Goal: Task Accomplishment & Management: Use online tool/utility

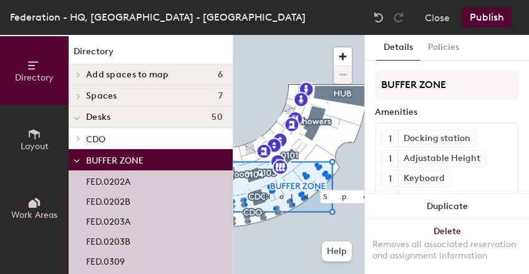
click at [504, 17] on button "Publish" at bounding box center [487, 17] width 49 height 20
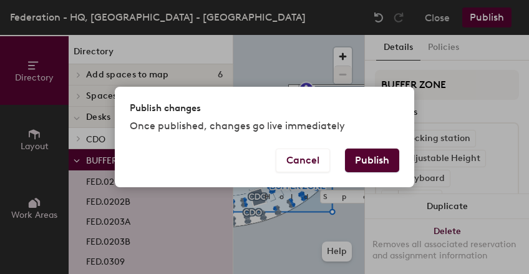
click at [504, 17] on div "Publish changes Once published, changes go live immediately Cancel Publish" at bounding box center [264, 137] width 529 height 274
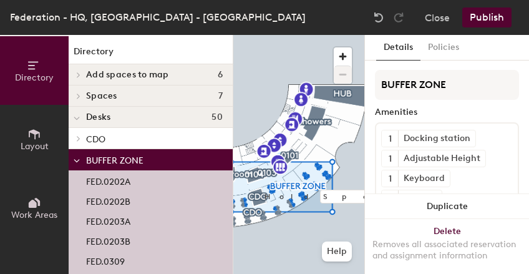
click at [496, 16] on button "Publish" at bounding box center [487, 17] width 49 height 20
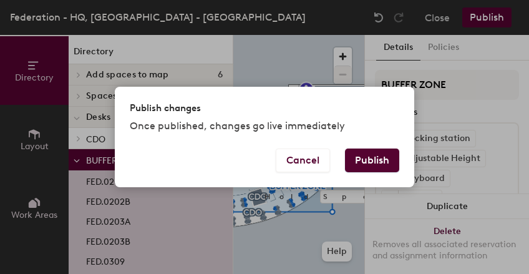
click at [377, 158] on button "Publish" at bounding box center [372, 161] width 54 height 24
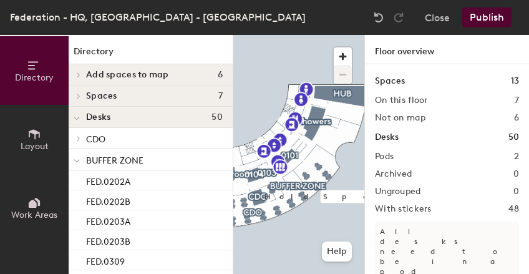
drag, startPoint x: 365, startPoint y: 188, endPoint x: 503, endPoint y: 57, distance: 189.4
click at [503, 57] on h1 "Floor overview" at bounding box center [447, 49] width 164 height 29
click at [337, 251] on button "Help" at bounding box center [337, 252] width 30 height 20
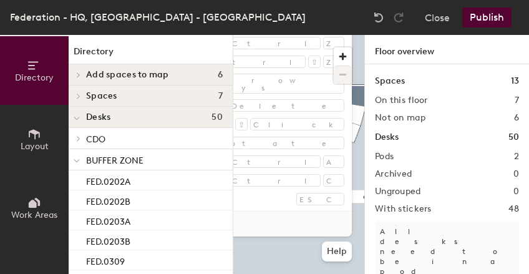
click at [258, 232] on link "Visit help center" at bounding box center [233, 224] width 238 height 25
click at [335, 247] on button "Help" at bounding box center [337, 252] width 30 height 20
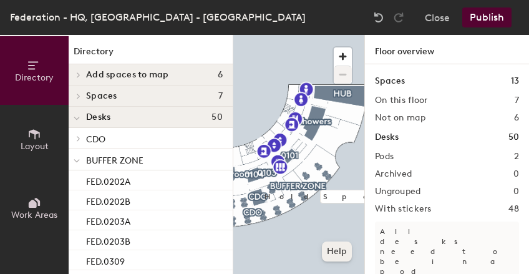
click at [335, 247] on button "Help" at bounding box center [337, 252] width 30 height 20
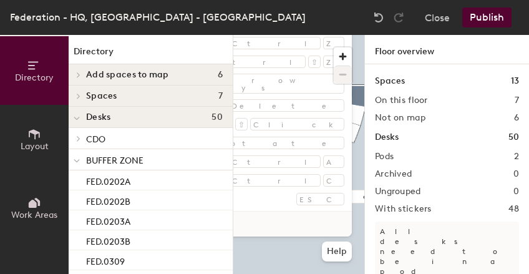
click at [258, 222] on link "Visit help center" at bounding box center [233, 224] width 238 height 25
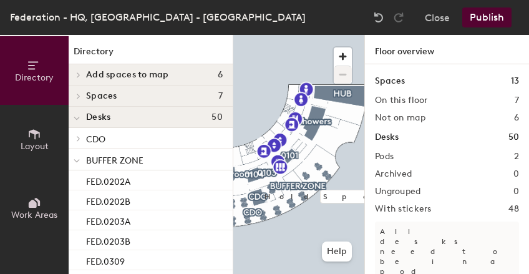
click at [312, 12] on div "Federation - HQ, Lower Ground - Chancery Close Publish" at bounding box center [264, 17] width 529 height 35
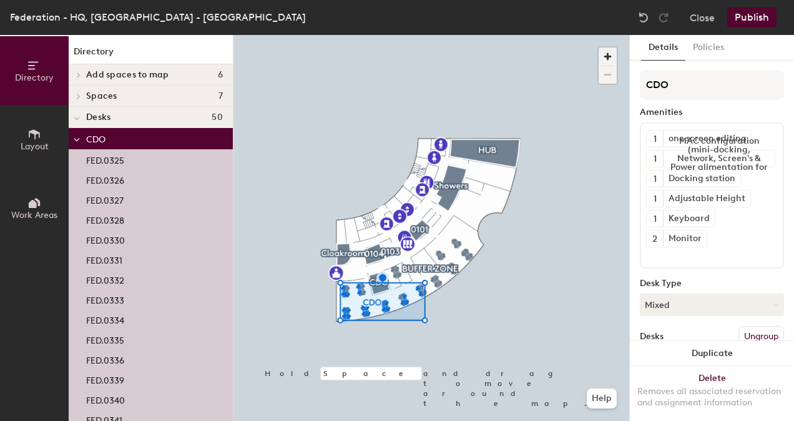
click at [529, 56] on span "button" at bounding box center [608, 56] width 18 height 18
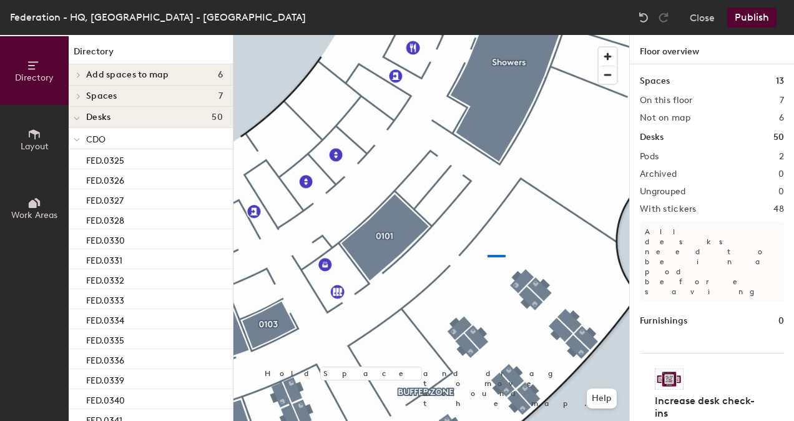
click at [488, 35] on div at bounding box center [431, 35] width 396 height 0
click at [529, 75] on span "button" at bounding box center [608, 74] width 18 height 17
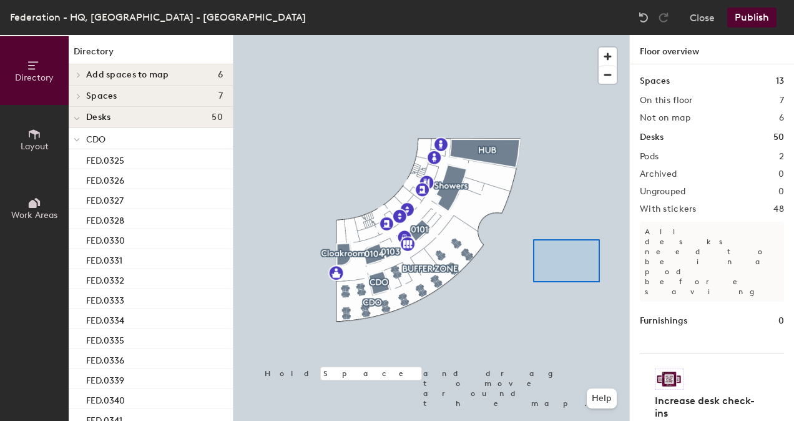
click at [529, 35] on div at bounding box center [431, 35] width 396 height 0
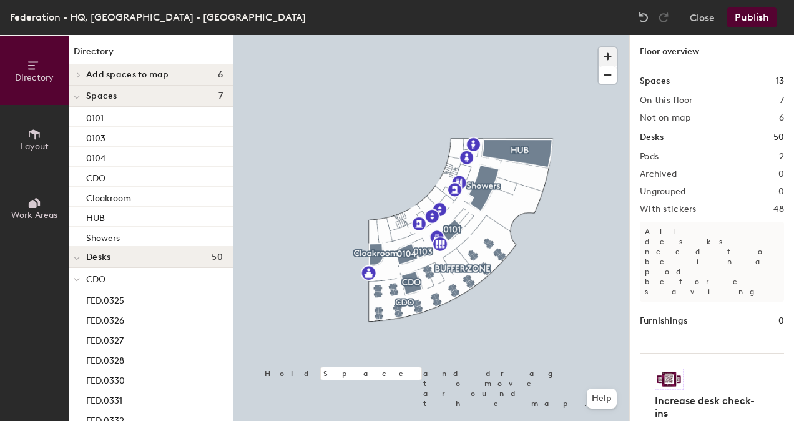
click at [529, 51] on span "button" at bounding box center [608, 56] width 18 height 18
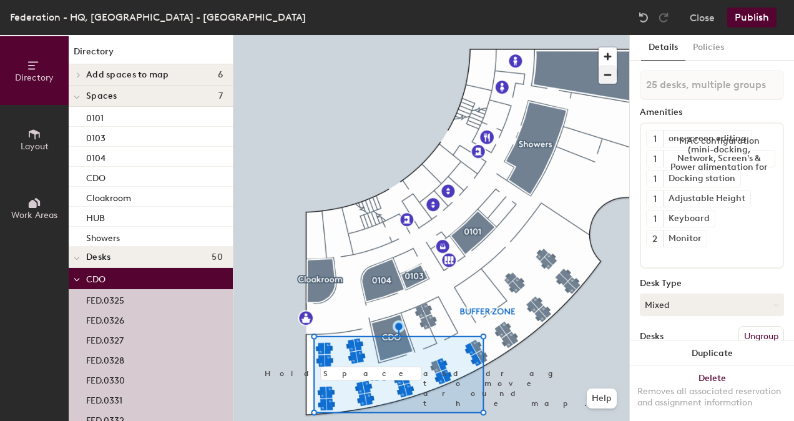
type input "26 desks, multiple groups"
click at [529, 273] on button "Mixed" at bounding box center [712, 304] width 144 height 22
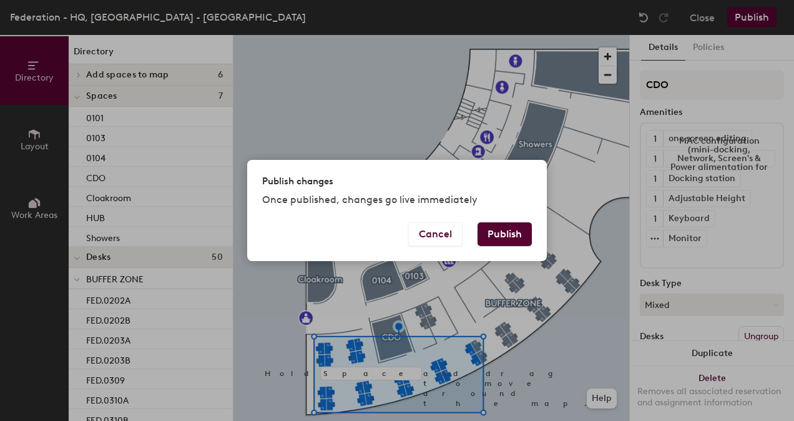
click at [507, 240] on button "Publish" at bounding box center [505, 234] width 54 height 24
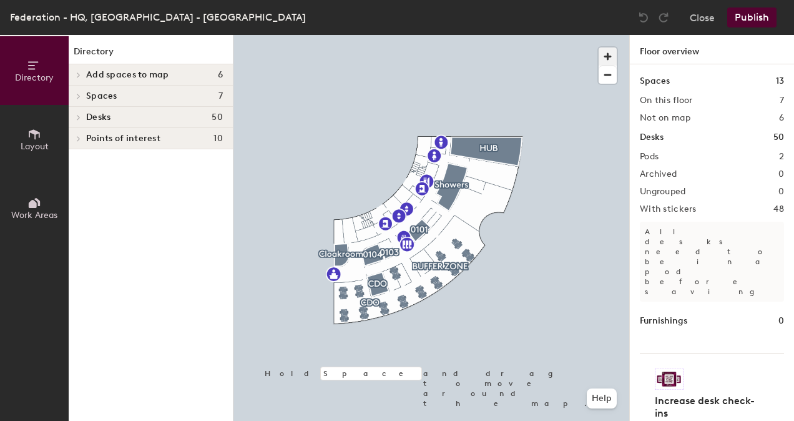
click at [607, 52] on span "button" at bounding box center [608, 56] width 18 height 18
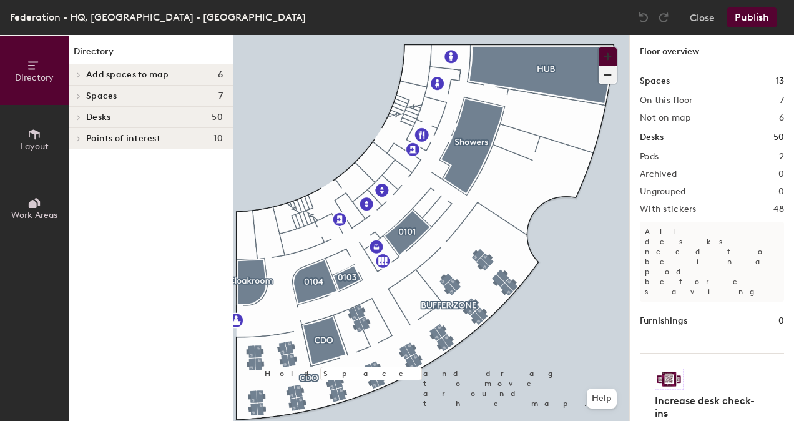
click at [599, 47] on button "button" at bounding box center [608, 56] width 18 height 18
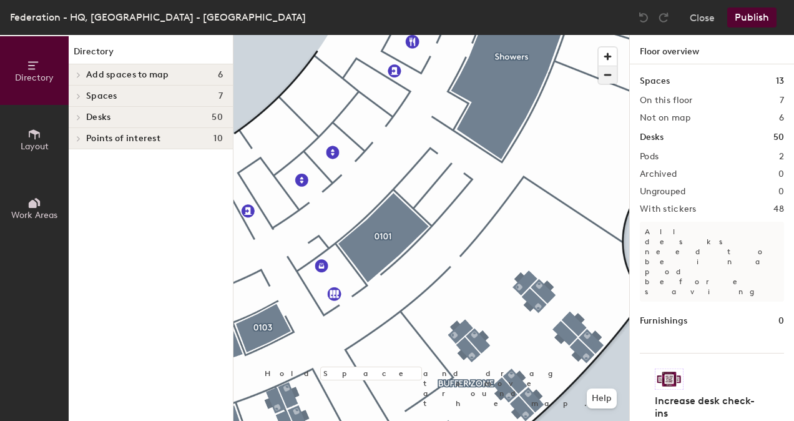
click at [608, 72] on span "button" at bounding box center [608, 74] width 18 height 17
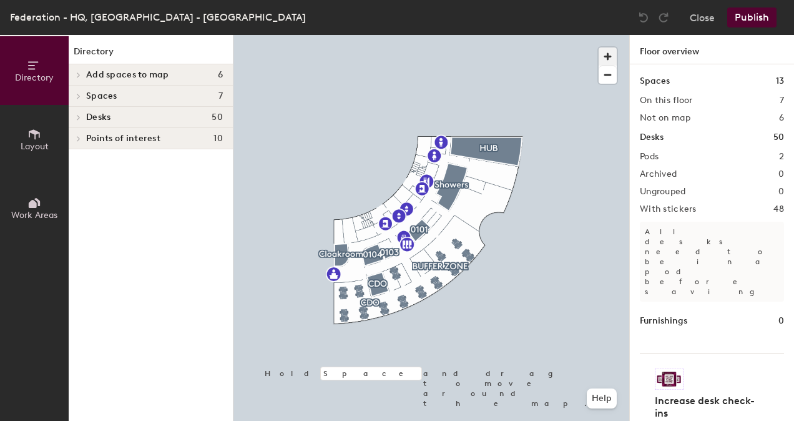
click at [604, 56] on span "button" at bounding box center [608, 56] width 18 height 18
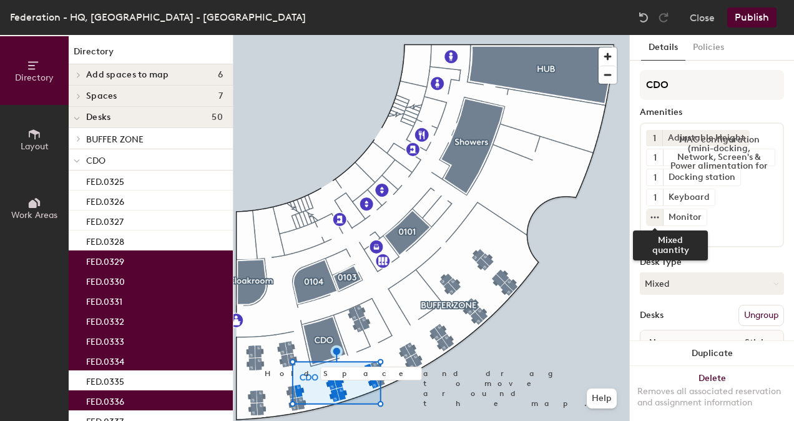
click at [656, 214] on icon at bounding box center [655, 217] width 10 height 10
click at [715, 238] on input at bounding box center [702, 233] width 112 height 15
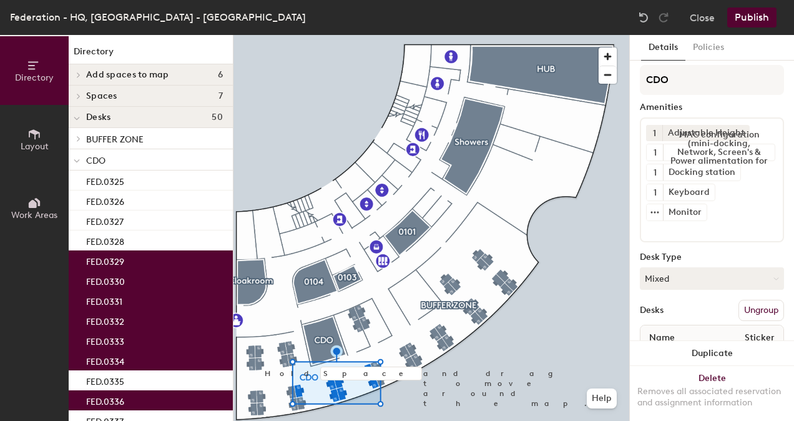
scroll to position [5, 0]
click at [754, 221] on input at bounding box center [702, 228] width 112 height 15
click at [656, 212] on icon at bounding box center [655, 212] width 10 height 10
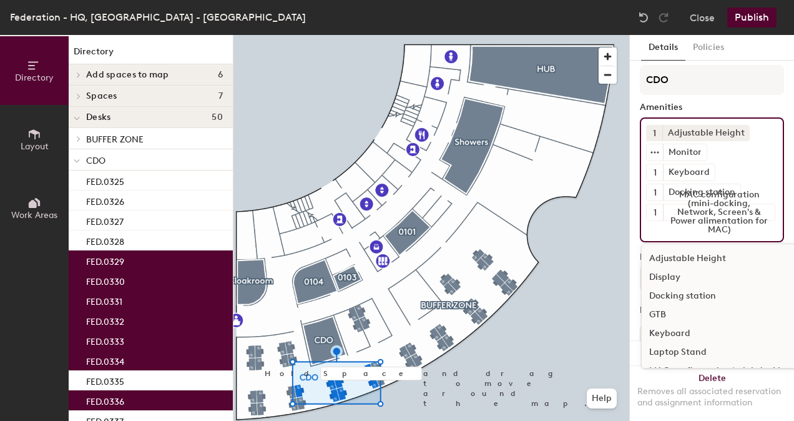
click at [752, 205] on div "1 Adjustable Height Monitor 1 Keyboard 1 Docking station 1 MAC configuration (m…" at bounding box center [712, 179] width 144 height 125
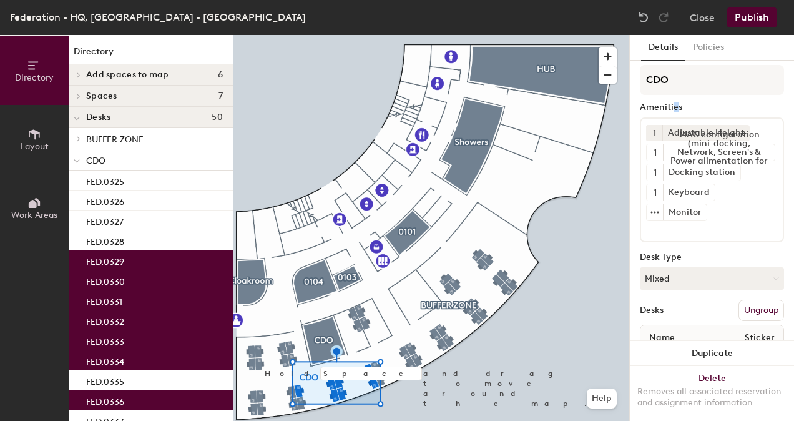
click at [677, 104] on div "Amenities" at bounding box center [712, 107] width 144 height 10
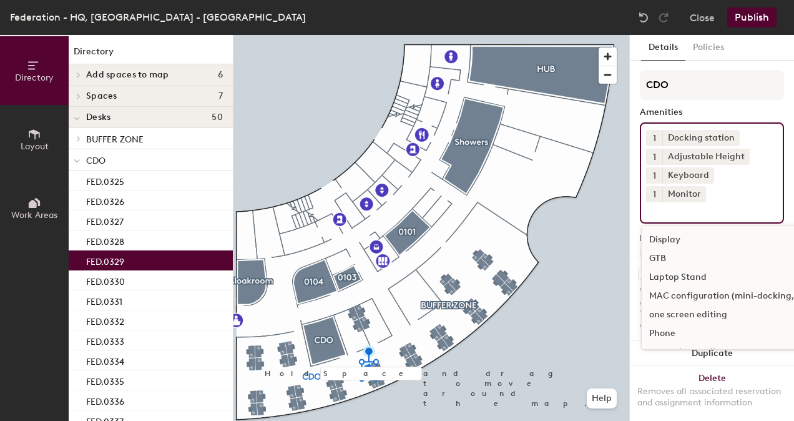
click at [705, 205] on input at bounding box center [702, 209] width 112 height 15
click at [654, 195] on span "1" at bounding box center [654, 194] width 3 height 13
click at [652, 206] on div "2" at bounding box center [654, 210] width 16 height 16
click at [657, 212] on input at bounding box center [702, 209] width 112 height 15
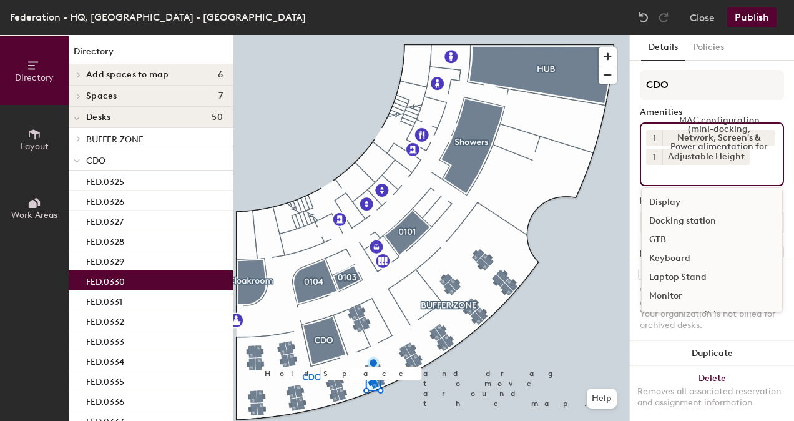
click at [690, 179] on input at bounding box center [702, 172] width 112 height 15
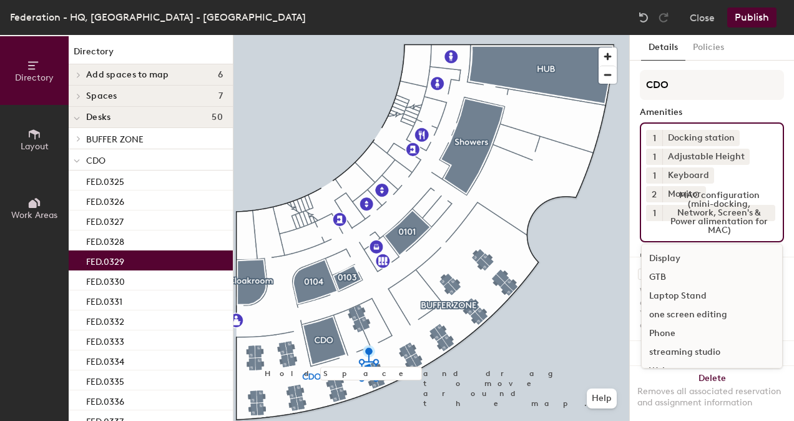
click at [731, 182] on div "1 Docking station 1 Adjustable Height 1 Keyboard 2 Monitor 1 MAC configuration …" at bounding box center [712, 182] width 144 height 120
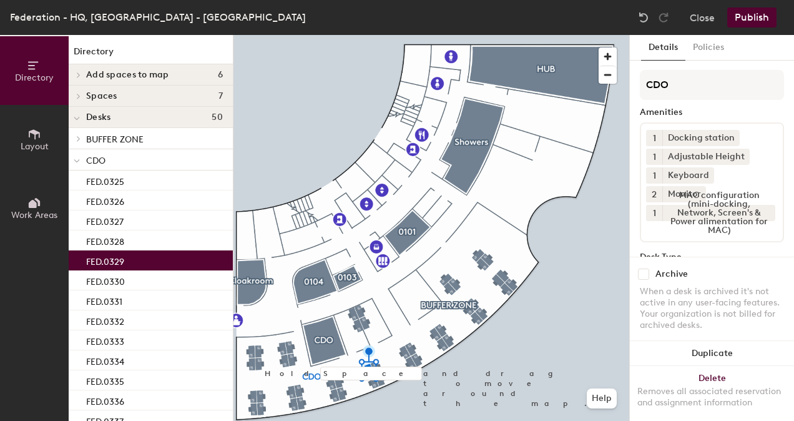
click at [780, 243] on div "Details Policies CDO Amenities 1 Docking station 1 Adjustable Height 1 Keyboard…" at bounding box center [712, 228] width 164 height 386
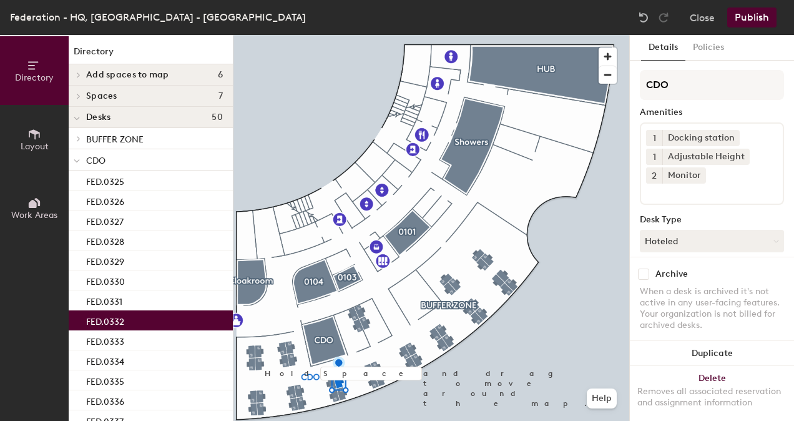
click at [697, 199] on div "1 Docking station 1 Adjustable Height 2 Monitor" at bounding box center [712, 163] width 144 height 82
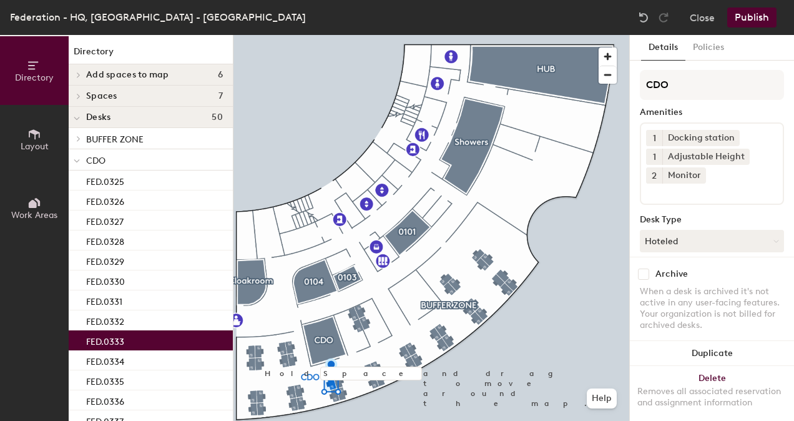
click at [707, 190] on input at bounding box center [702, 191] width 112 height 15
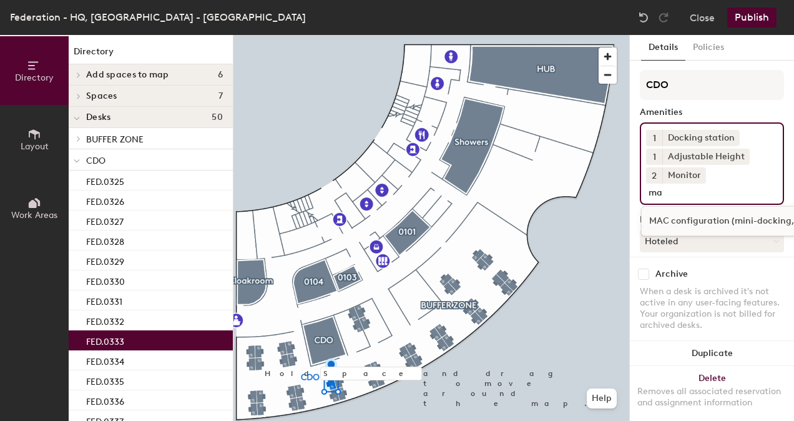
type input "ma"
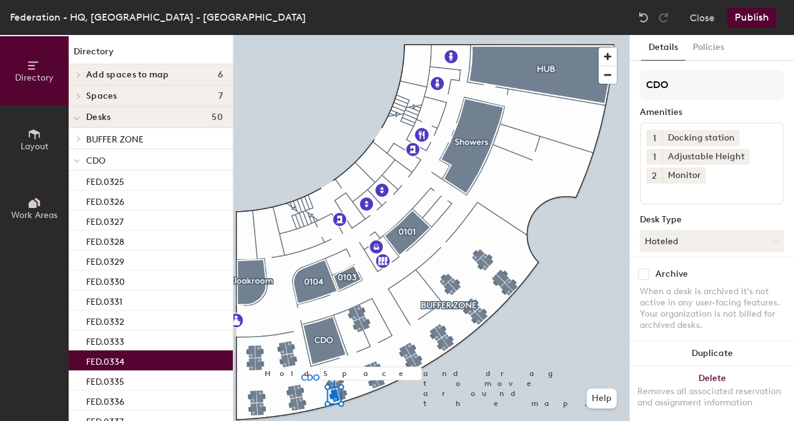
click at [683, 186] on input at bounding box center [702, 191] width 112 height 15
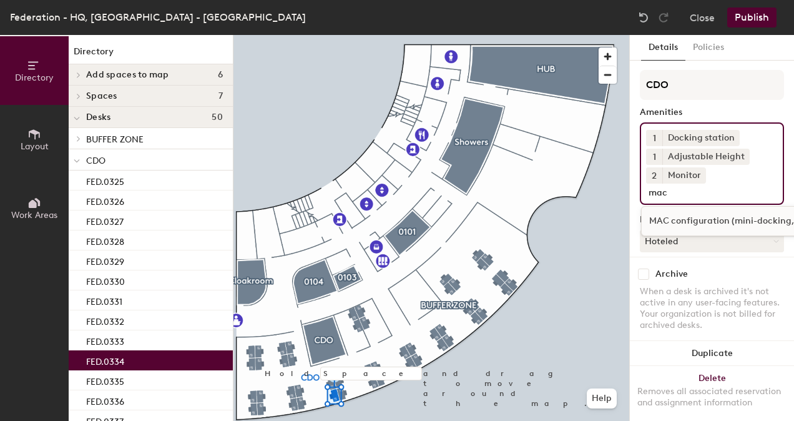
type input "mac"
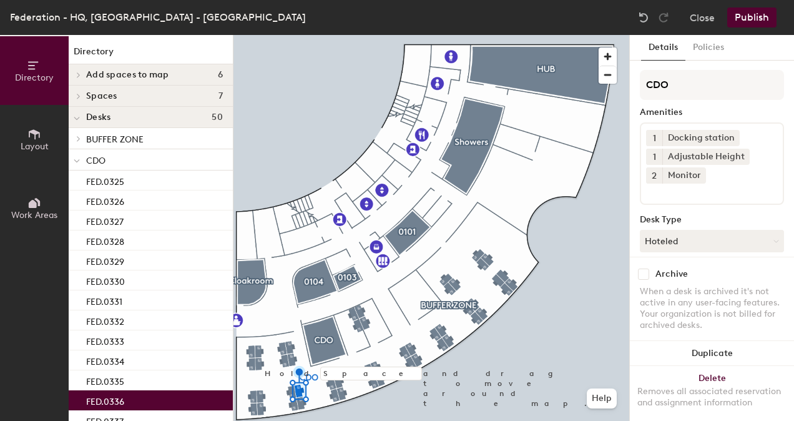
click at [700, 194] on input at bounding box center [702, 191] width 112 height 15
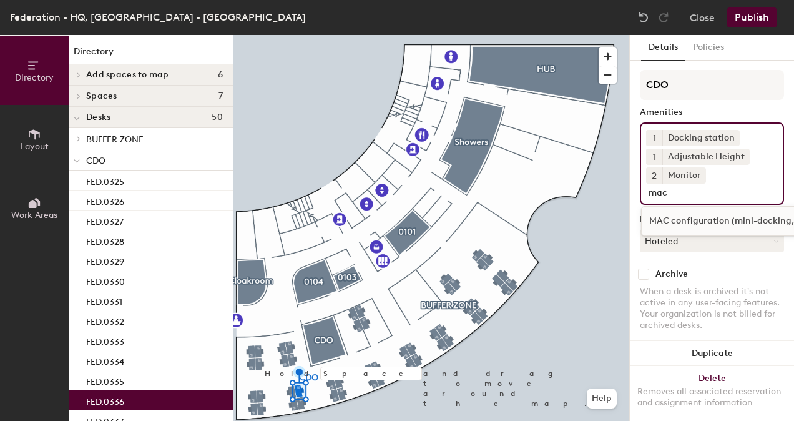
type input "mac"
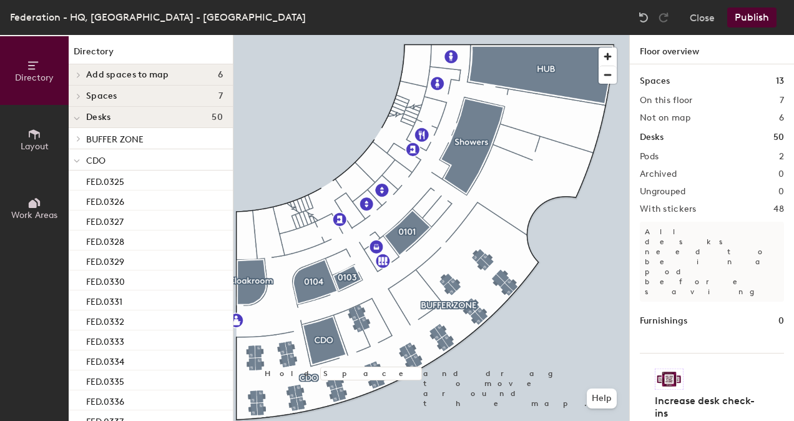
click at [767, 22] on button "Publish" at bounding box center [751, 17] width 49 height 20
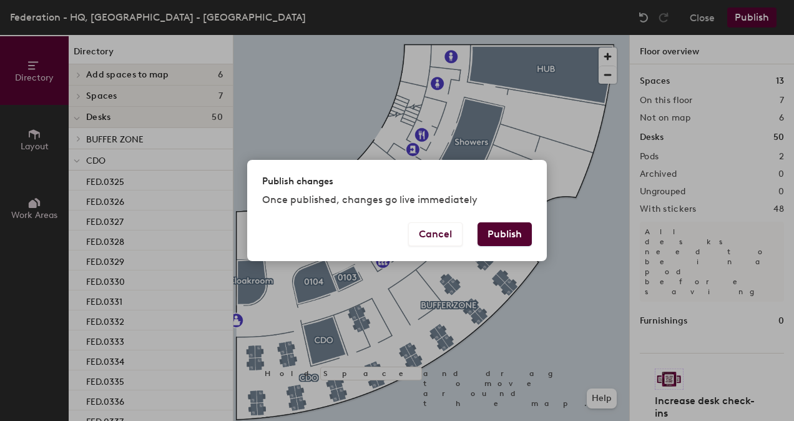
click at [518, 238] on button "Publish" at bounding box center [505, 234] width 54 height 24
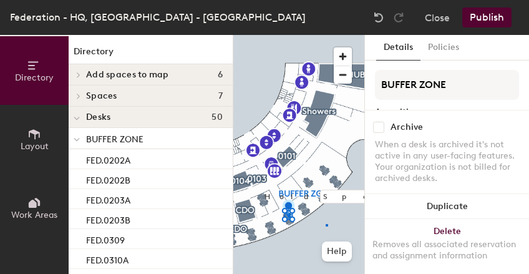
click at [326, 35] on div at bounding box center [298, 35] width 131 height 0
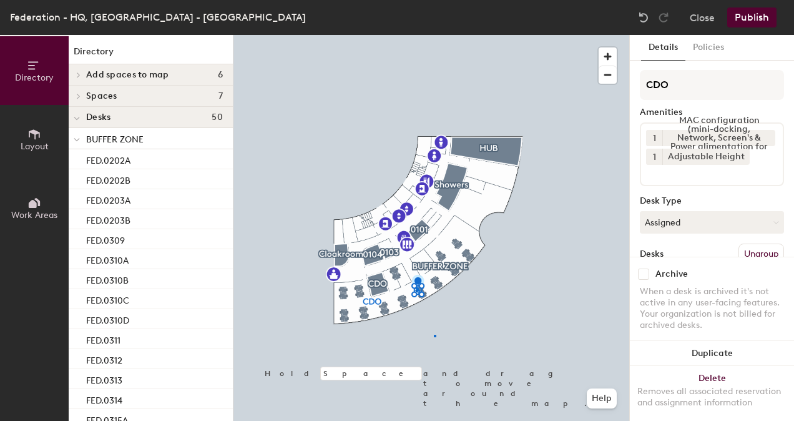
click at [434, 35] on div at bounding box center [431, 35] width 396 height 0
click at [764, 139] on icon at bounding box center [768, 137] width 9 height 9
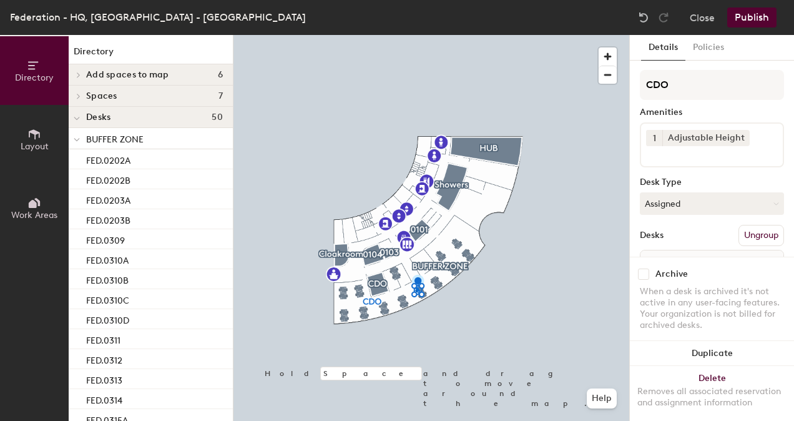
click at [755, 143] on div "1 Adjustable Height" at bounding box center [712, 144] width 144 height 45
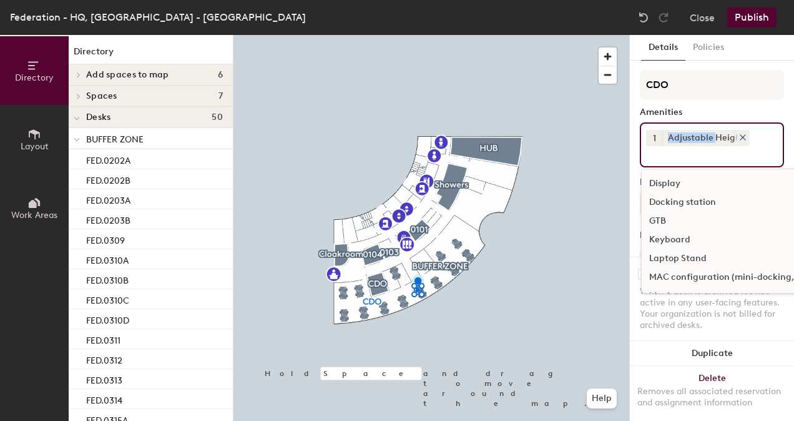
drag, startPoint x: 755, startPoint y: 143, endPoint x: 710, endPoint y: 137, distance: 45.3
click at [710, 137] on div "1 Adjustable Height Display Docking station GTB Keyboard Laptop Stand MAC confi…" at bounding box center [712, 144] width 144 height 45
drag, startPoint x: 710, startPoint y: 137, endPoint x: 674, endPoint y: 205, distance: 77.4
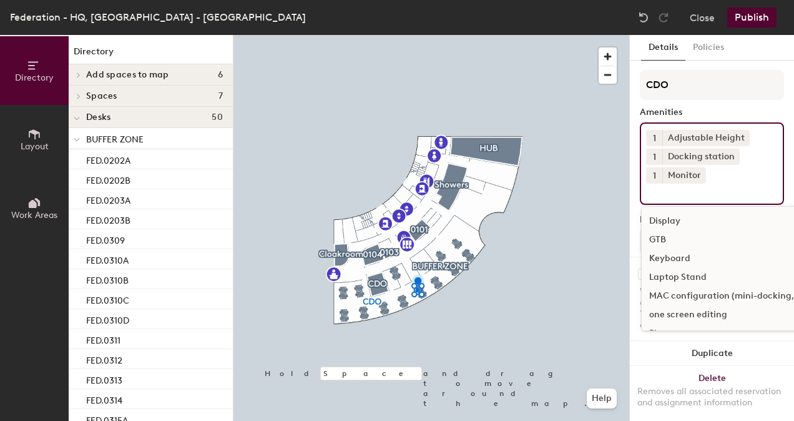
click at [656, 171] on button "1" at bounding box center [654, 175] width 16 height 16
click at [657, 189] on div "2" at bounding box center [654, 192] width 16 height 16
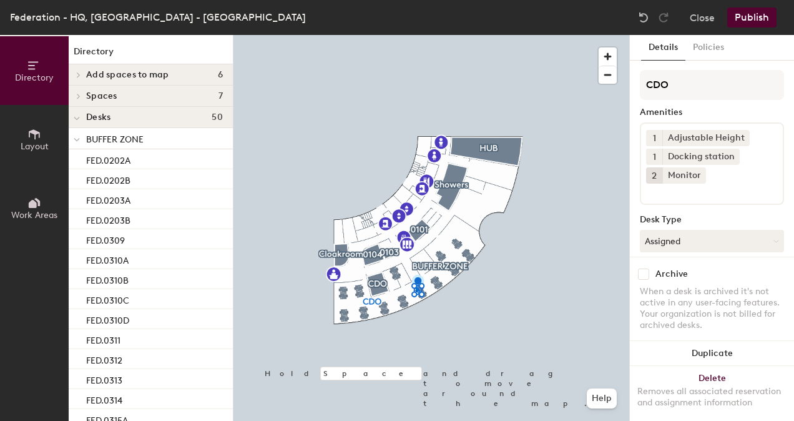
click at [581, 35] on div at bounding box center [431, 35] width 396 height 0
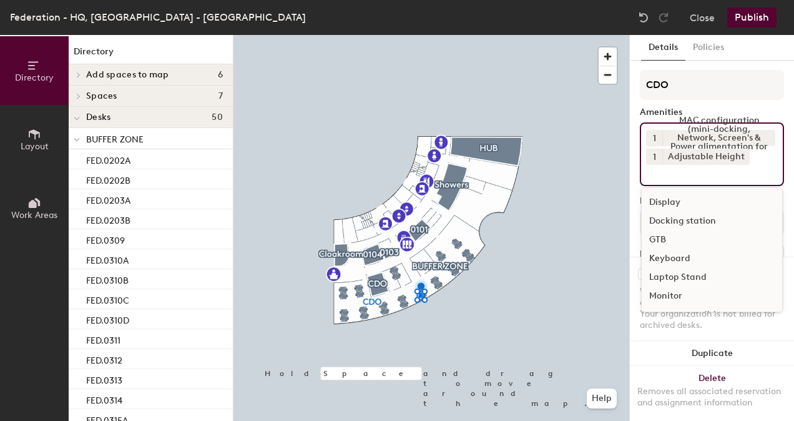
click at [701, 181] on div "1 MAC configuration (mini-docking, Network, Screen's & Power alimentation for M…" at bounding box center [712, 154] width 144 height 64
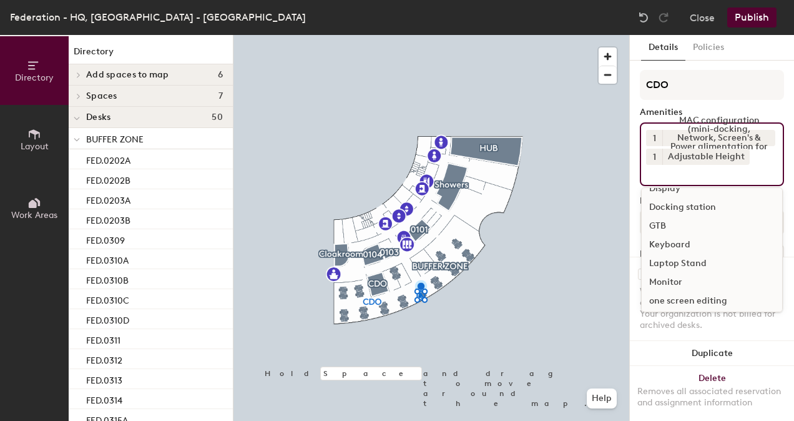
scroll to position [2, 0]
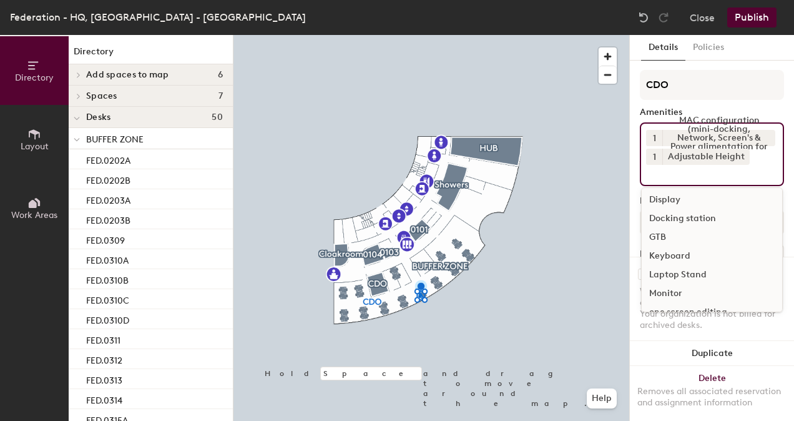
click at [656, 137] on span "1" at bounding box center [654, 138] width 3 height 13
click at [678, 135] on div "MAC configuration (mini-docking, Network, Screen's & Power alimentation for MAC)" at bounding box center [718, 138] width 113 height 16
click at [764, 135] on icon at bounding box center [768, 137] width 9 height 9
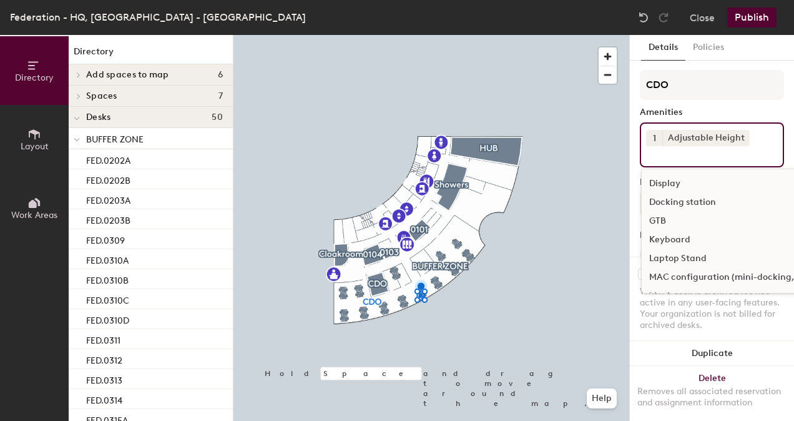
drag, startPoint x: 758, startPoint y: 136, endPoint x: 732, endPoint y: 120, distance: 30.3
click at [732, 120] on div "CDO Amenities 1 Adjustable Height Display Docking station GTB Keyboard Laptop S…" at bounding box center [712, 189] width 144 height 238
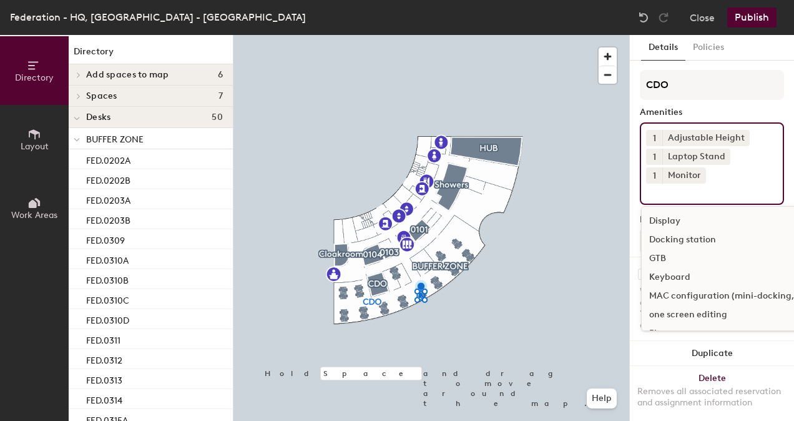
click at [653, 177] on span "1" at bounding box center [654, 175] width 3 height 13
click at [653, 186] on div "2" at bounding box center [654, 192] width 16 height 16
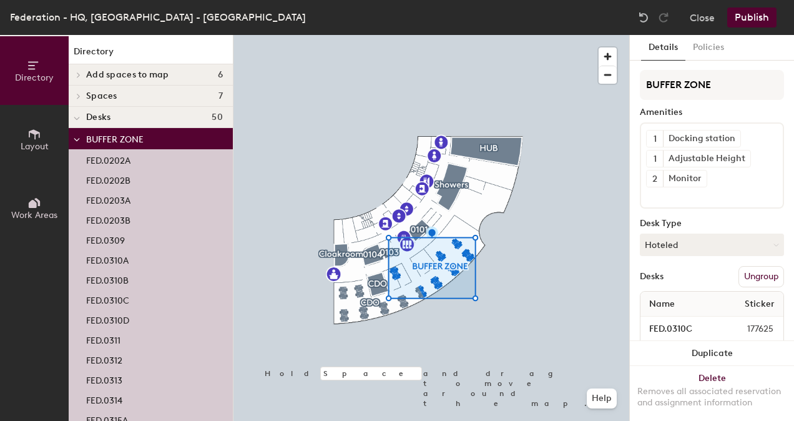
click at [406, 35] on div at bounding box center [431, 35] width 396 height 0
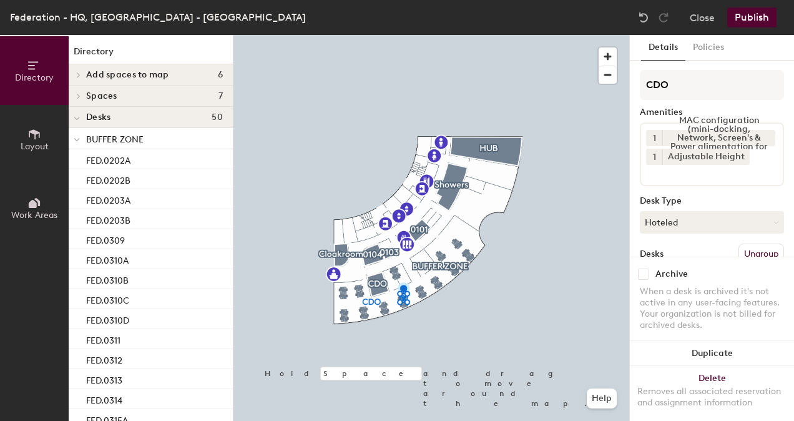
click at [730, 177] on input at bounding box center [702, 172] width 112 height 15
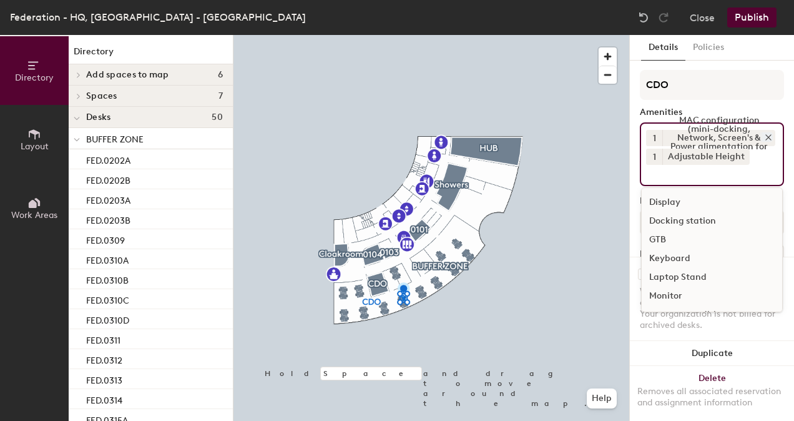
click at [764, 135] on icon at bounding box center [768, 137] width 9 height 9
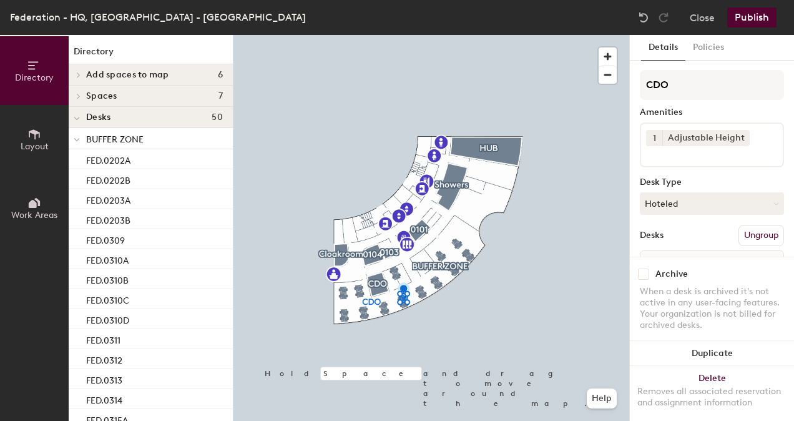
click at [739, 154] on input at bounding box center [702, 153] width 112 height 15
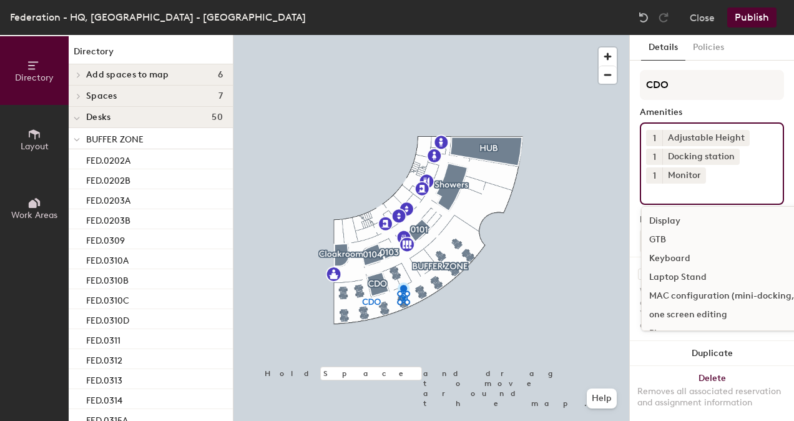
click at [649, 174] on button "1" at bounding box center [654, 175] width 16 height 16
click at [657, 185] on div "2" at bounding box center [654, 192] width 16 height 16
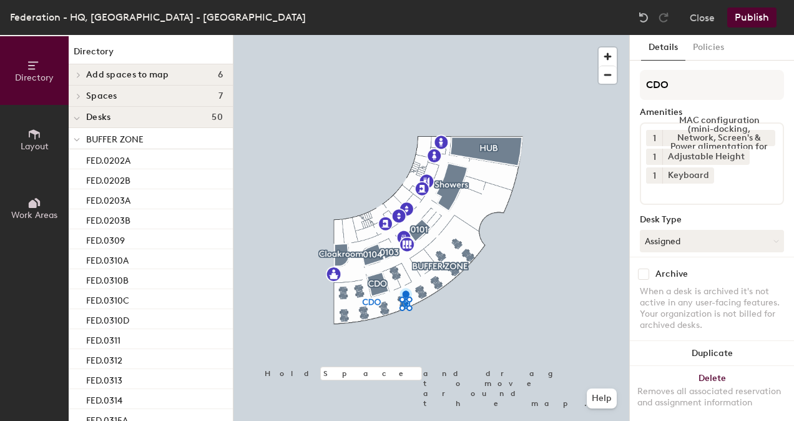
click at [728, 181] on div "1 MAC configuration (mini-docking, Network, Screen's & Power alimentation for M…" at bounding box center [712, 163] width 144 height 82
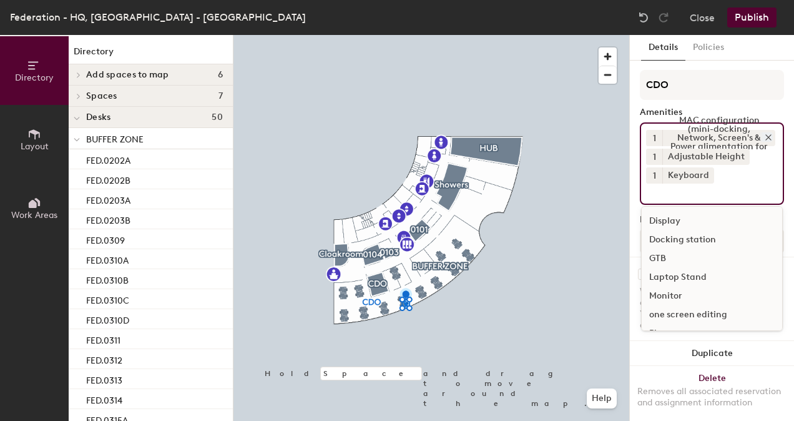
click at [766, 139] on icon at bounding box center [768, 137] width 5 height 5
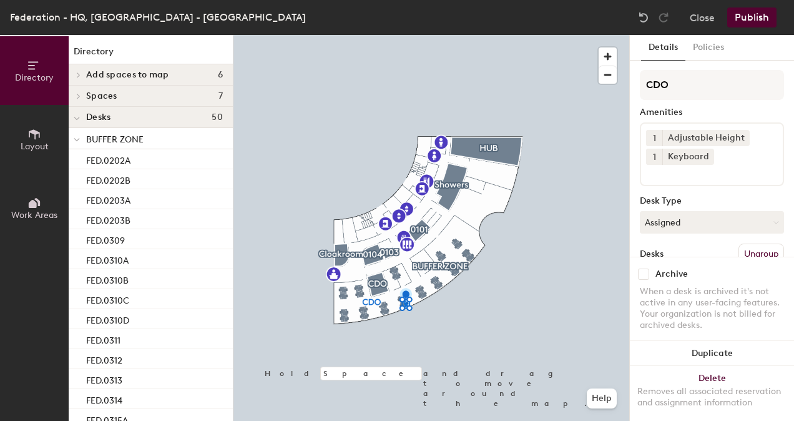
click at [719, 174] on input at bounding box center [702, 172] width 112 height 15
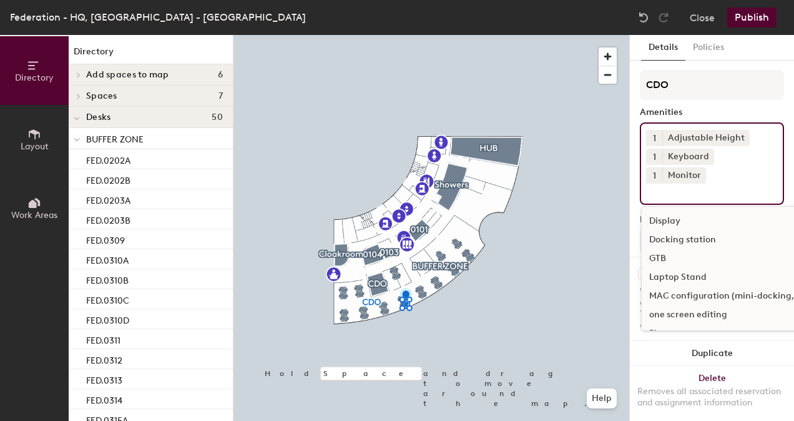
click at [654, 174] on span "1" at bounding box center [654, 175] width 3 height 13
click at [653, 194] on div "2" at bounding box center [654, 192] width 16 height 16
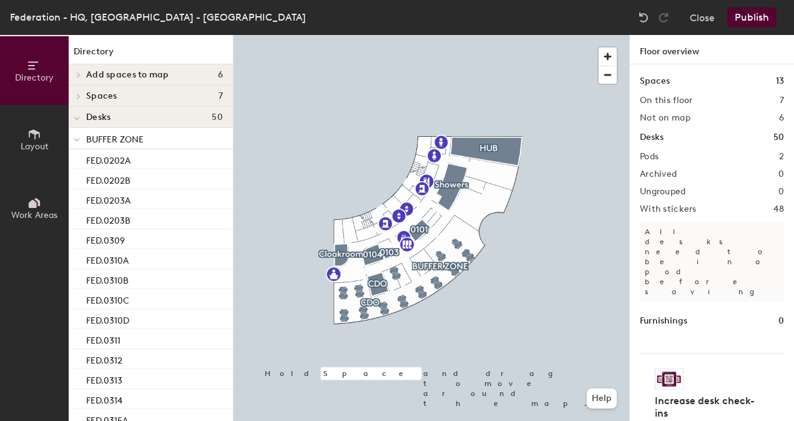
click at [758, 16] on button "Publish" at bounding box center [751, 17] width 49 height 20
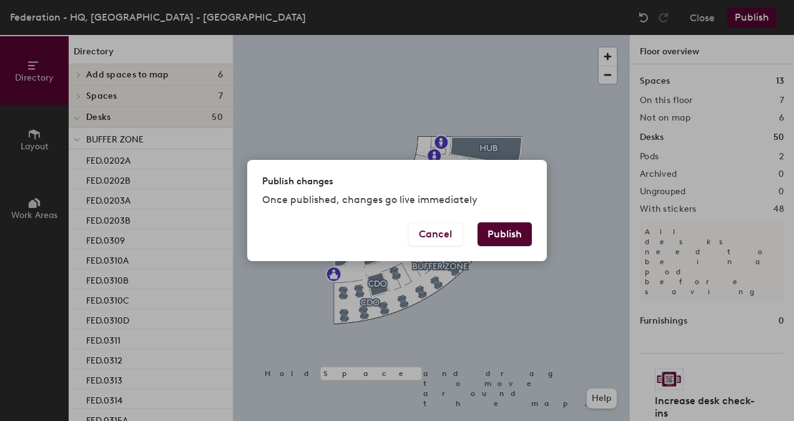
click at [510, 230] on button "Publish" at bounding box center [505, 234] width 54 height 24
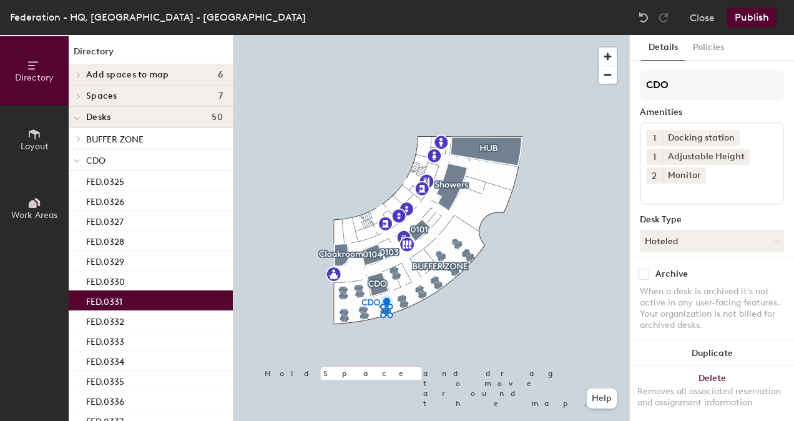
click at [718, 196] on input at bounding box center [702, 191] width 112 height 15
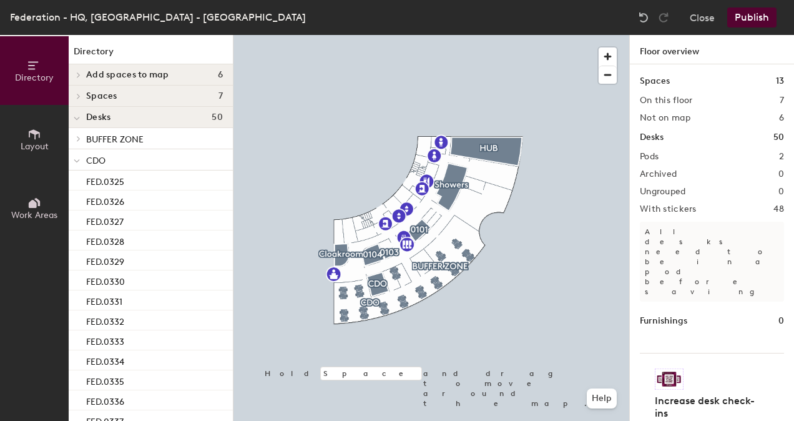
click at [755, 26] on button "Publish" at bounding box center [751, 17] width 49 height 20
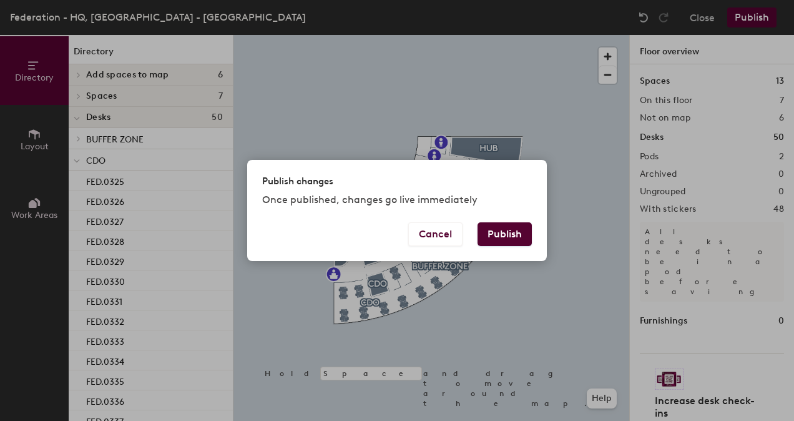
click at [517, 231] on button "Publish" at bounding box center [505, 234] width 54 height 24
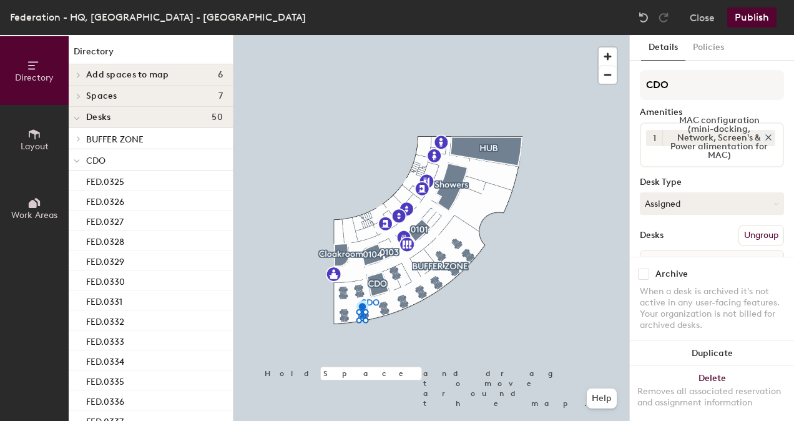
click at [764, 140] on icon at bounding box center [768, 137] width 9 height 9
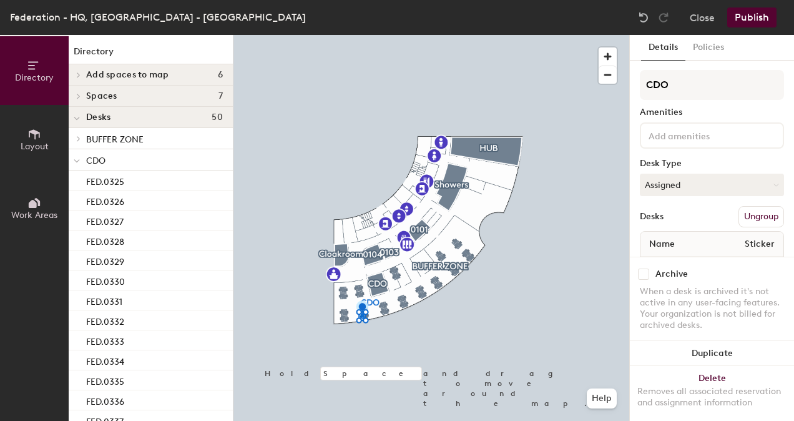
click at [738, 137] on input at bounding box center [702, 134] width 112 height 15
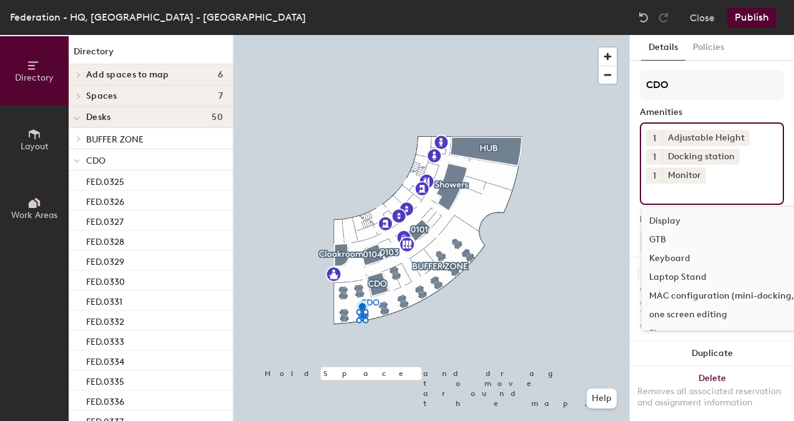
click at [653, 179] on span "1" at bounding box center [654, 175] width 3 height 13
click at [652, 194] on div "2" at bounding box center [654, 192] width 16 height 16
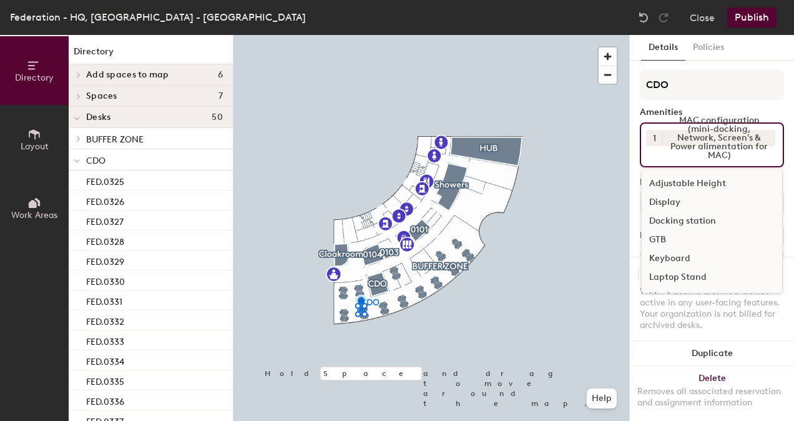
click at [689, 165] on div "1 MAC configuration (mini-docking, Network, Screen's & Power alimentation for M…" at bounding box center [712, 144] width 144 height 45
click at [764, 142] on icon at bounding box center [768, 137] width 9 height 9
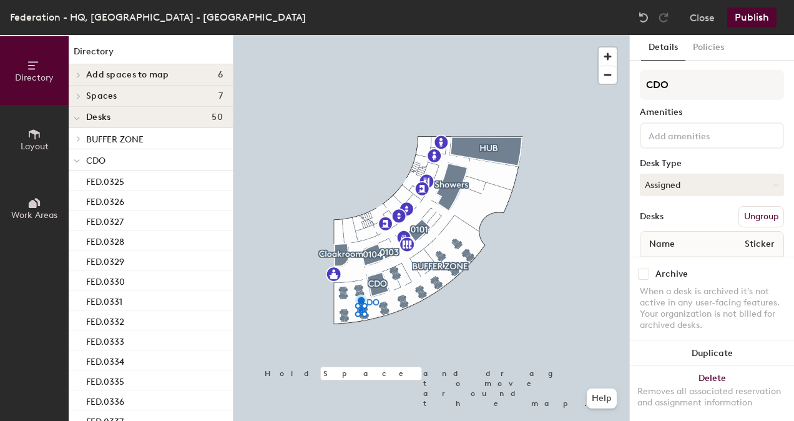
click at [695, 139] on input at bounding box center [702, 134] width 112 height 15
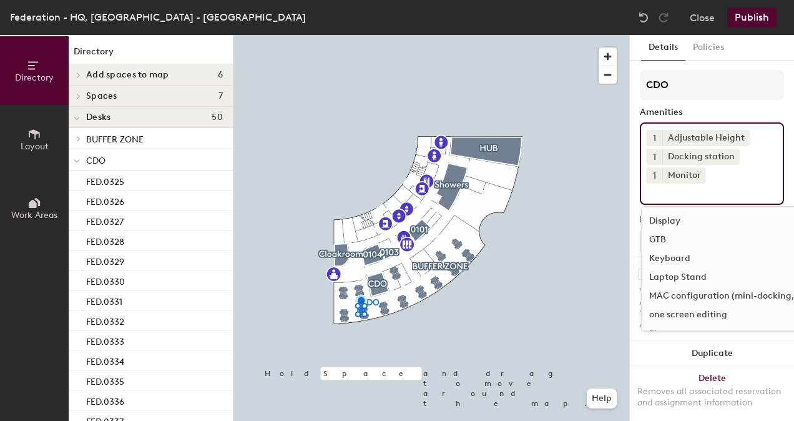
click at [656, 179] on button "1" at bounding box center [654, 175] width 16 height 16
click at [657, 185] on div "2" at bounding box center [654, 192] width 16 height 16
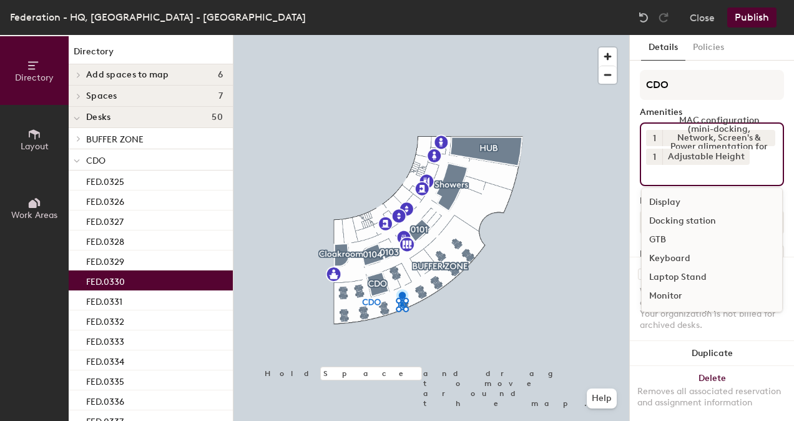
click at [675, 177] on input at bounding box center [702, 172] width 112 height 15
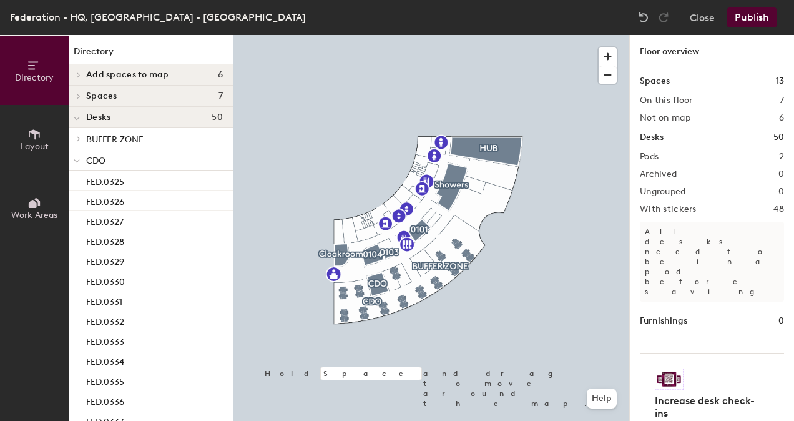
click at [755, 14] on button "Publish" at bounding box center [751, 17] width 49 height 20
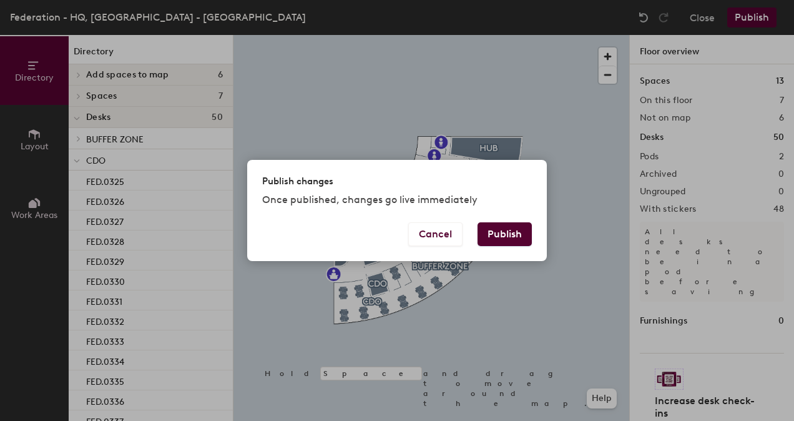
click at [504, 235] on button "Publish" at bounding box center [505, 234] width 54 height 24
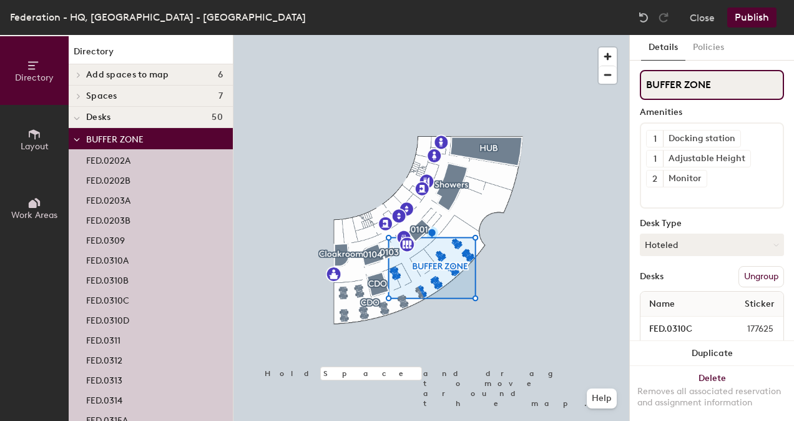
click at [714, 86] on input "BUFFER ZONE" at bounding box center [712, 85] width 144 height 30
click at [626, 96] on div "Directory Layout Work Areas Directory Add spaces to map 6 0202 0203 0203 Printi…" at bounding box center [397, 228] width 794 height 386
type input "STO"
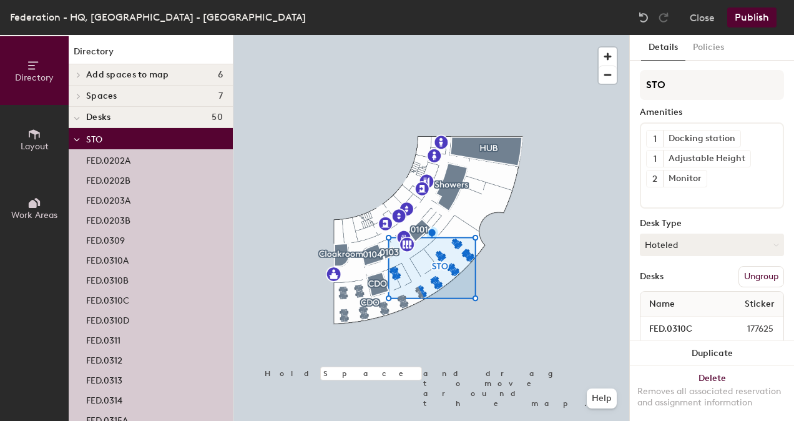
click at [745, 18] on button "Publish" at bounding box center [751, 17] width 49 height 20
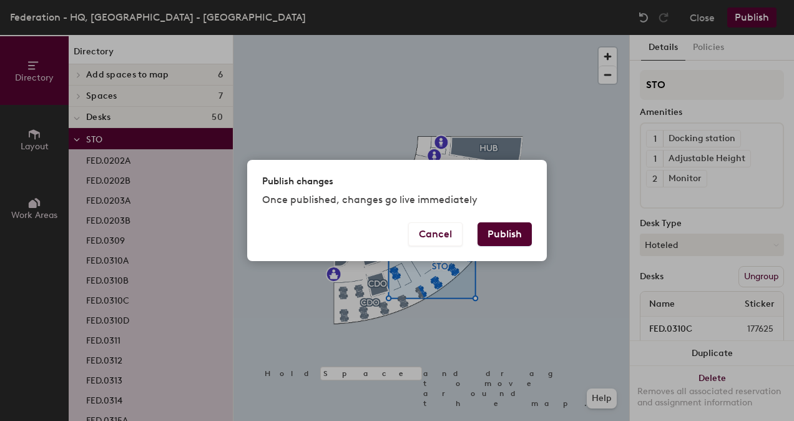
click at [509, 233] on button "Publish" at bounding box center [505, 234] width 54 height 24
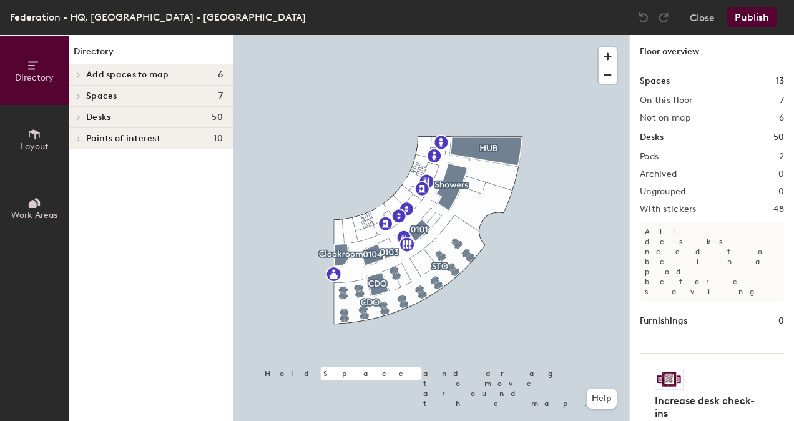
click at [37, 202] on icon at bounding box center [34, 203] width 14 height 14
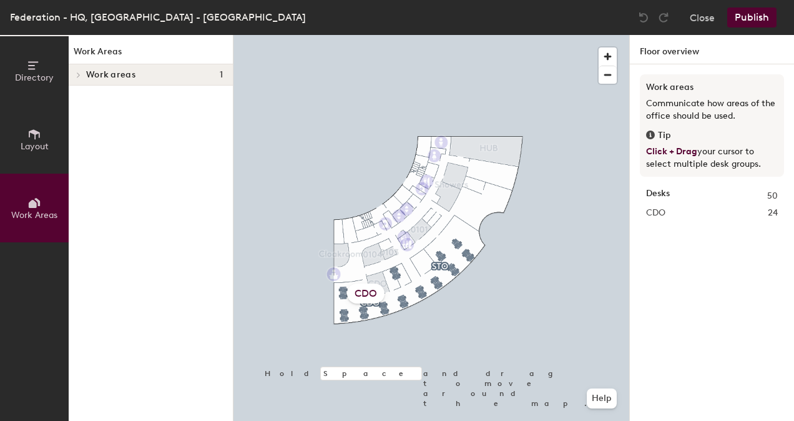
click at [362, 293] on div "CDO" at bounding box center [365, 293] width 37 height 20
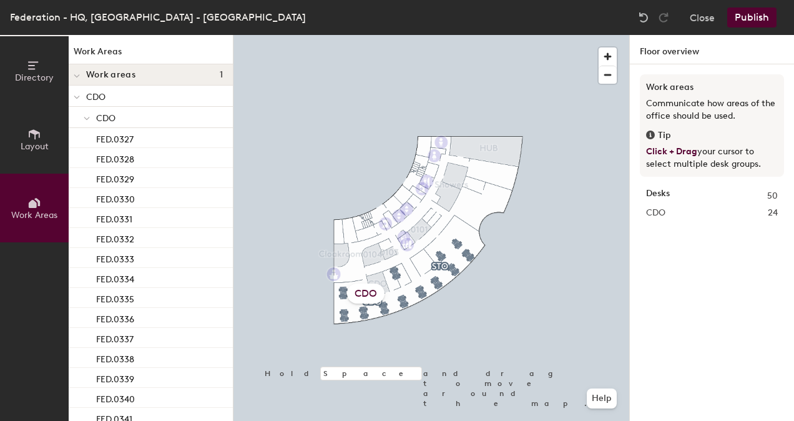
click at [367, 291] on div "CDO" at bounding box center [365, 293] width 37 height 20
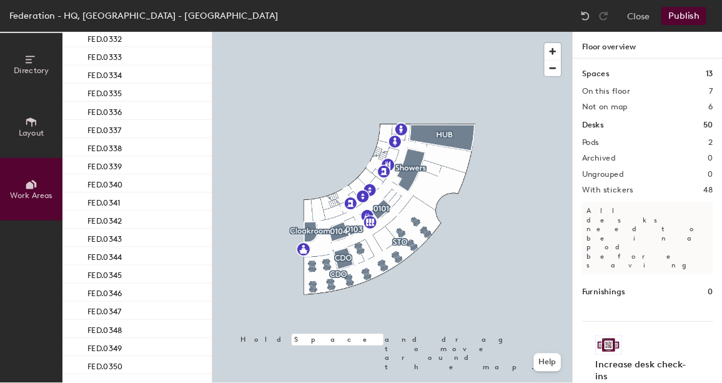
scroll to position [2, 0]
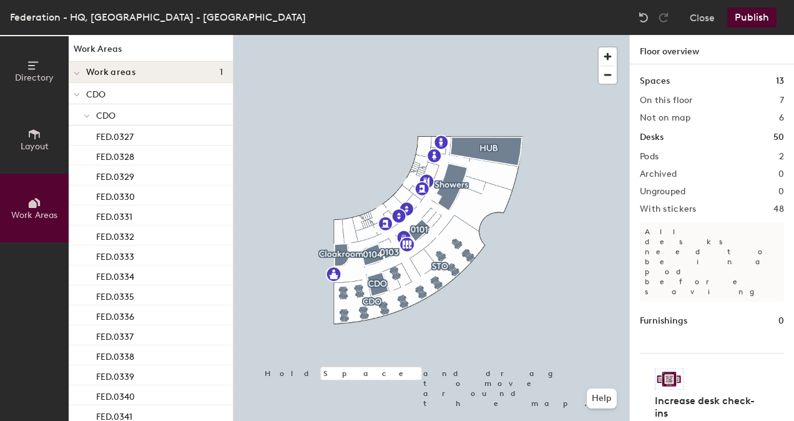
click at [25, 125] on button "Layout" at bounding box center [34, 139] width 69 height 69
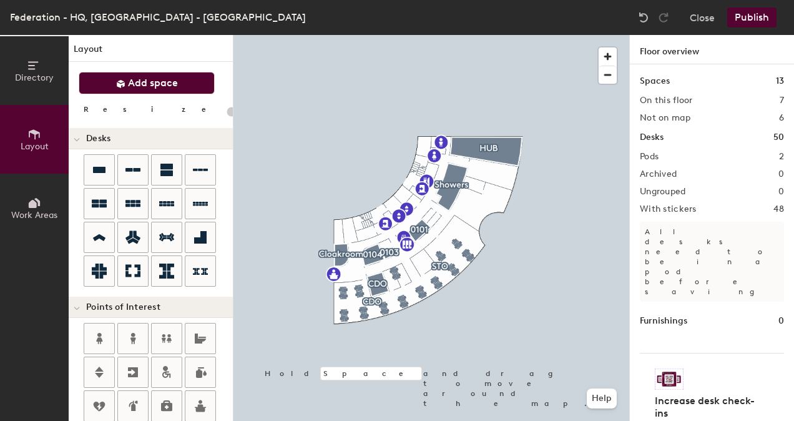
click at [167, 89] on button "Add space" at bounding box center [147, 83] width 136 height 22
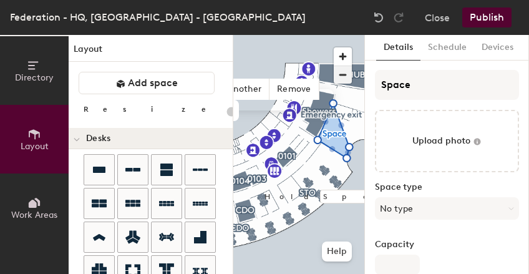
click at [342, 78] on span "button" at bounding box center [343, 74] width 18 height 17
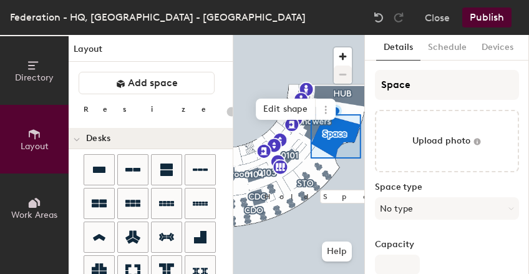
type input "20"
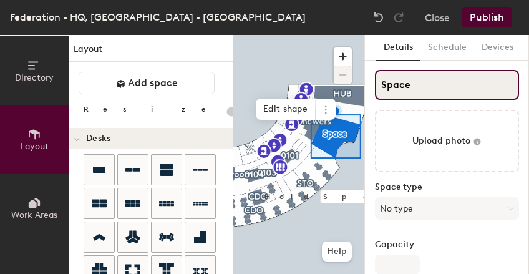
drag, startPoint x: 416, startPoint y: 89, endPoint x: 368, endPoint y: 91, distance: 48.7
click at [368, 91] on div "Details Schedule Devices Space Upload photo Space type No type Capacity Ameniti…" at bounding box center [447, 154] width 164 height 239
type input "S"
type input "20"
type input "ST"
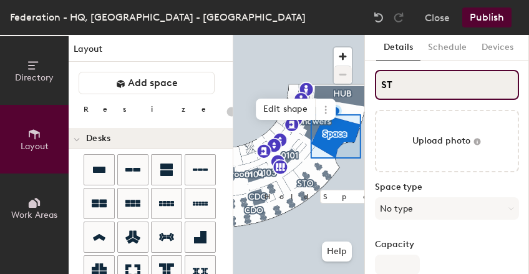
type input "20"
type input "STUDI"
type input "20"
type input "STUDIO"
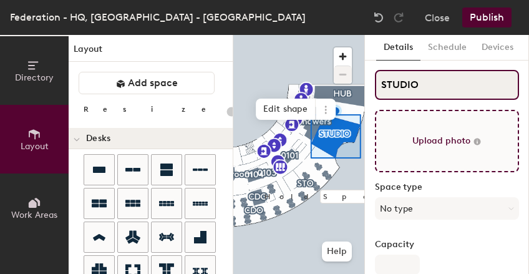
type input "20"
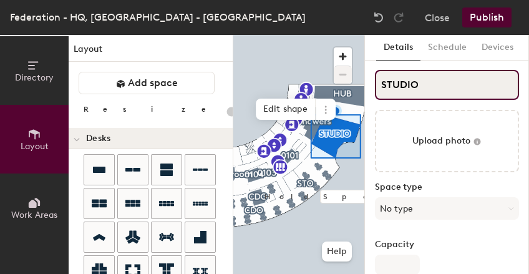
type input "STUDIO"
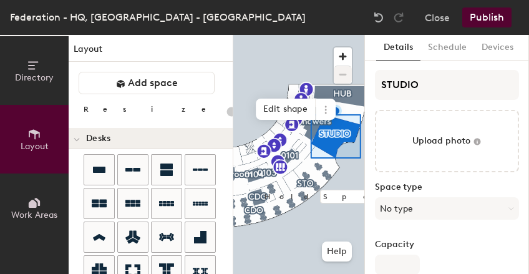
click at [440, 240] on label "Capacity" at bounding box center [447, 245] width 144 height 10
click at [420, 255] on input "Capacity" at bounding box center [397, 265] width 45 height 20
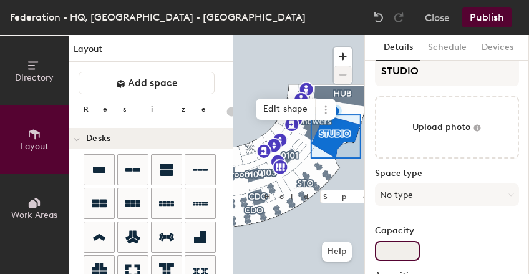
scroll to position [12, 0]
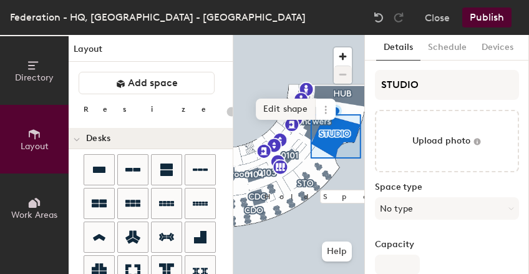
click at [275, 107] on span "Edit shape" at bounding box center [286, 109] width 60 height 21
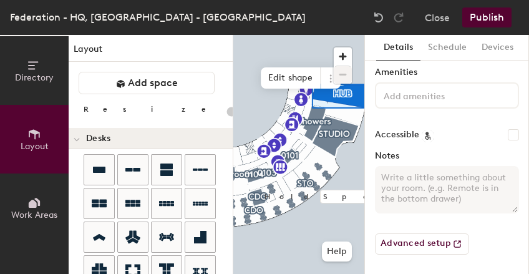
scroll to position [0, 0]
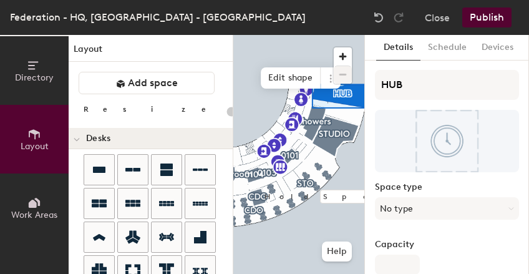
click at [494, 21] on button "Publish" at bounding box center [487, 17] width 49 height 20
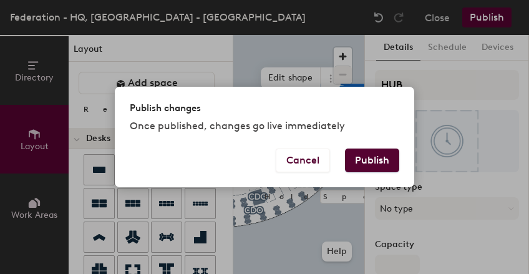
click at [362, 167] on button "Publish" at bounding box center [372, 161] width 54 height 24
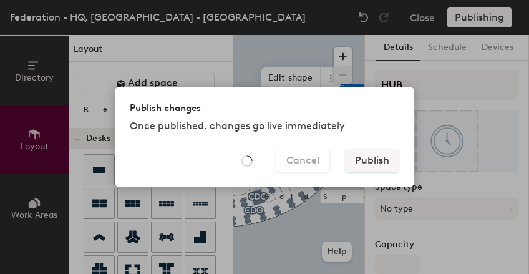
type input "20"
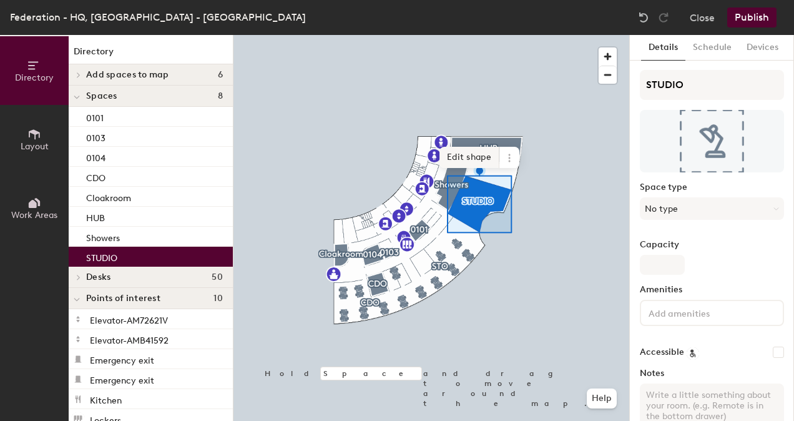
click at [475, 159] on span "Edit shape" at bounding box center [470, 157] width 60 height 21
click at [490, 155] on span "Edit shape" at bounding box center [470, 157] width 60 height 21
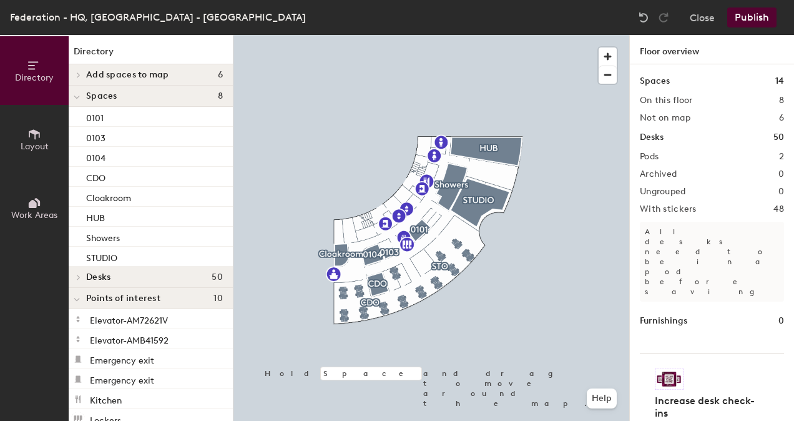
click at [765, 19] on button "Publish" at bounding box center [751, 17] width 49 height 20
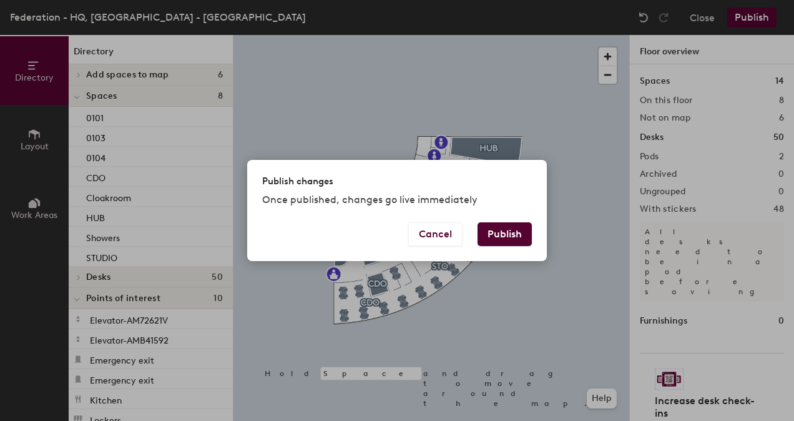
click at [509, 230] on button "Publish" at bounding box center [505, 234] width 54 height 24
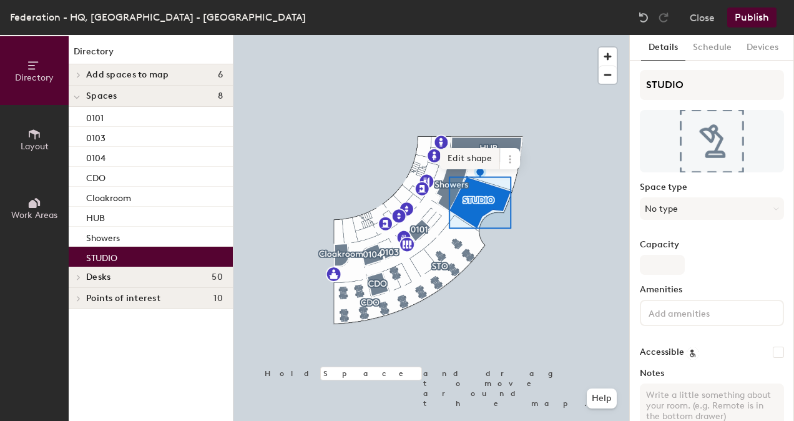
click at [471, 151] on span "Edit shape" at bounding box center [470, 158] width 60 height 21
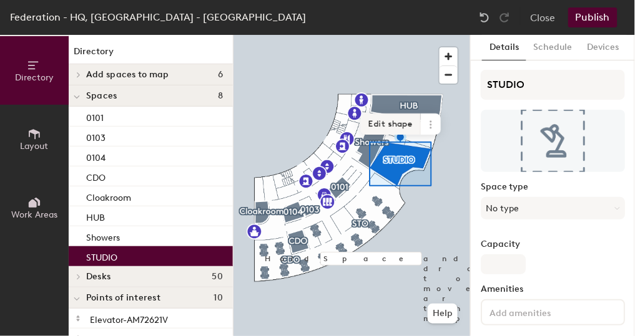
click at [396, 125] on span "Edit shape" at bounding box center [391, 124] width 60 height 21
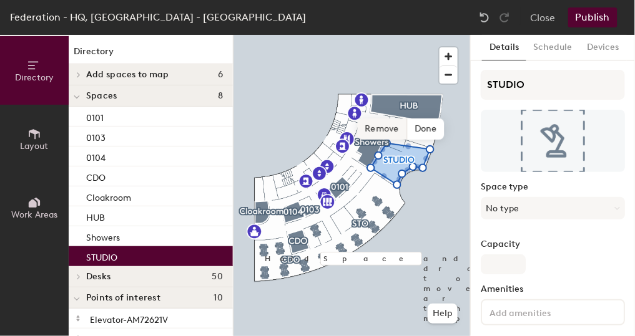
click at [389, 137] on div "Hold Space and drag to move around the map. Help Remove Done" at bounding box center [351, 186] width 237 height 302
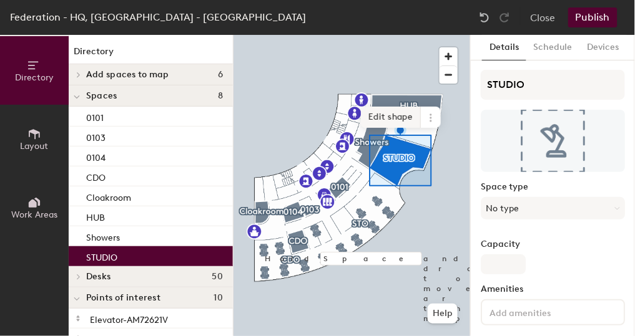
click at [398, 114] on span "Edit shape" at bounding box center [391, 117] width 60 height 21
click at [403, 118] on span "Edit shape" at bounding box center [391, 117] width 60 height 21
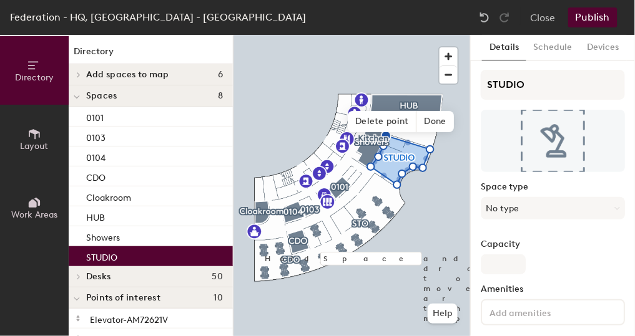
click at [398, 26] on div "Federation - HQ, [GEOGRAPHIC_DATA] - Chancery Close Publish" at bounding box center [317, 17] width 635 height 35
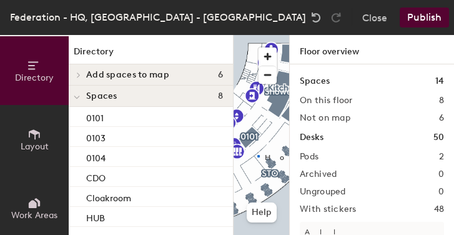
click at [257, 35] on div at bounding box center [261, 35] width 56 height 0
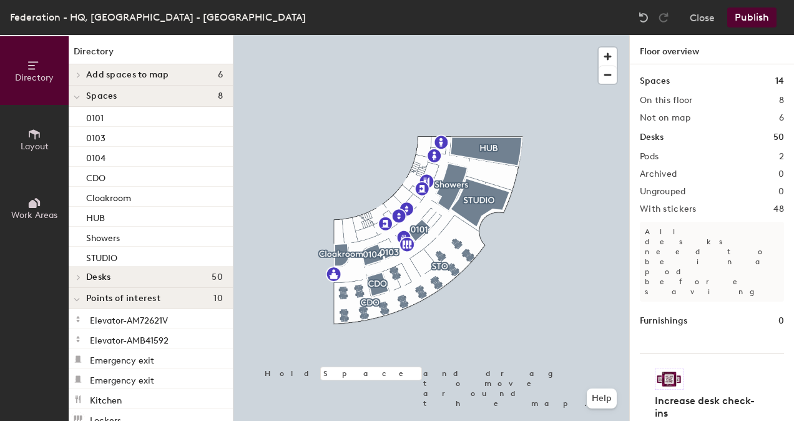
click at [755, 24] on button "Publish" at bounding box center [751, 17] width 49 height 20
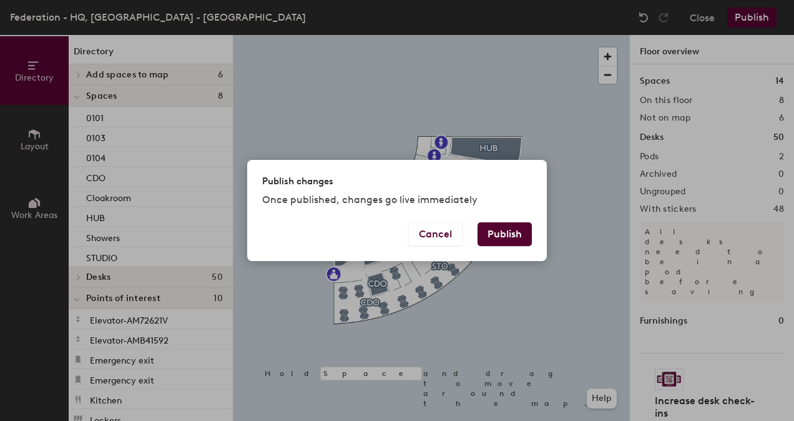
click at [508, 226] on button "Publish" at bounding box center [505, 234] width 54 height 24
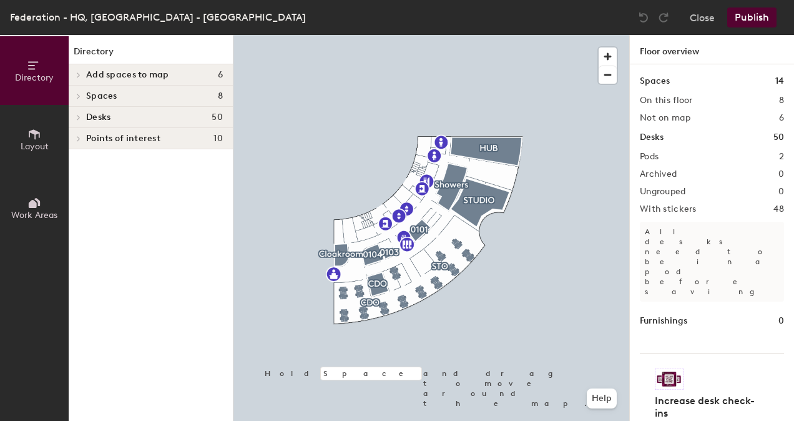
click at [34, 201] on icon at bounding box center [33, 204] width 8 height 8
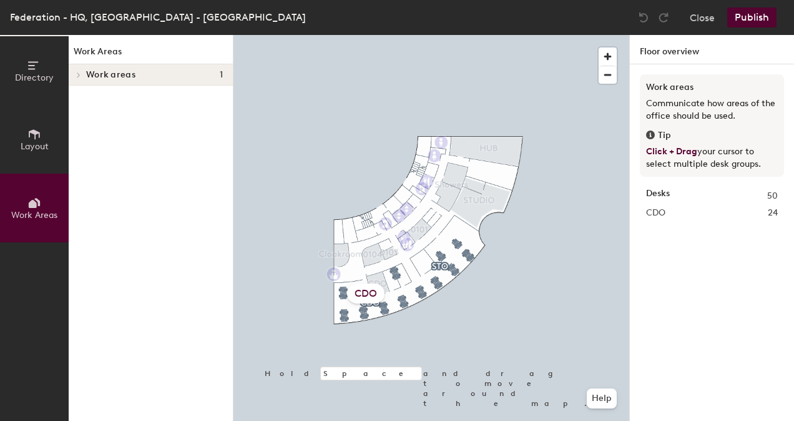
click at [569, 181] on div "Directory Layout Work Areas Work Areas Work areas 1 CDO CDO FED.0327 FED.0328 F…" at bounding box center [397, 228] width 794 height 386
click at [710, 14] on button "Close" at bounding box center [702, 17] width 25 height 20
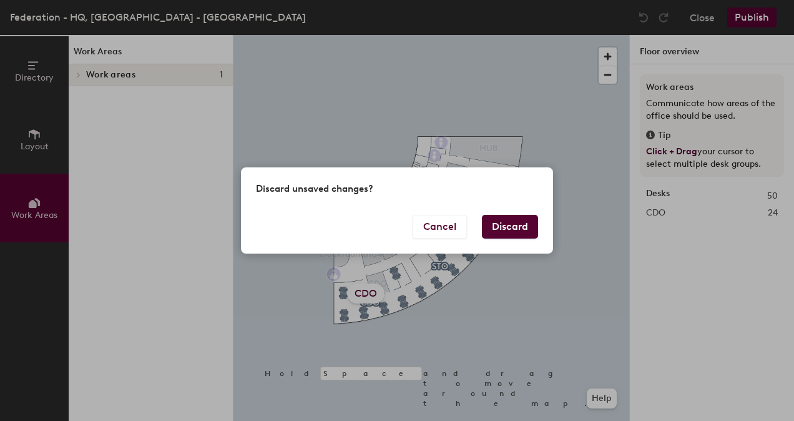
click at [501, 219] on button "Discard" at bounding box center [510, 227] width 56 height 24
